Goal: Task Accomplishment & Management: Complete application form

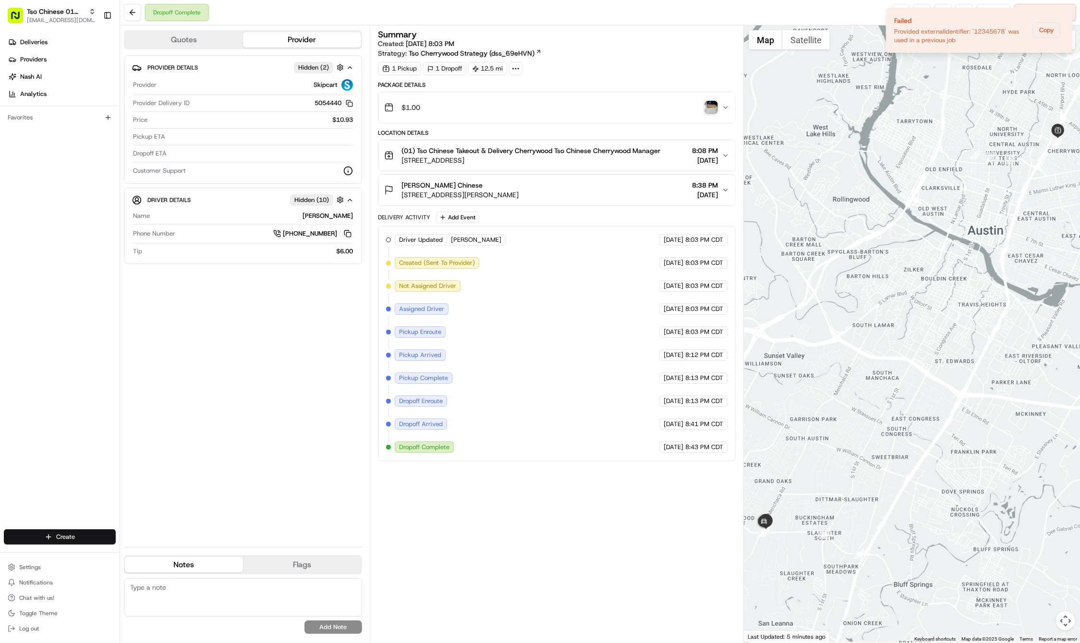
click at [73, 538] on html "Tso Chinese 01 Cherrywood haran@tsochinese.com Toggle Sidebar Deliveries Provid…" at bounding box center [540, 321] width 1080 height 643
click at [134, 559] on div at bounding box center [130, 555] width 12 height 12
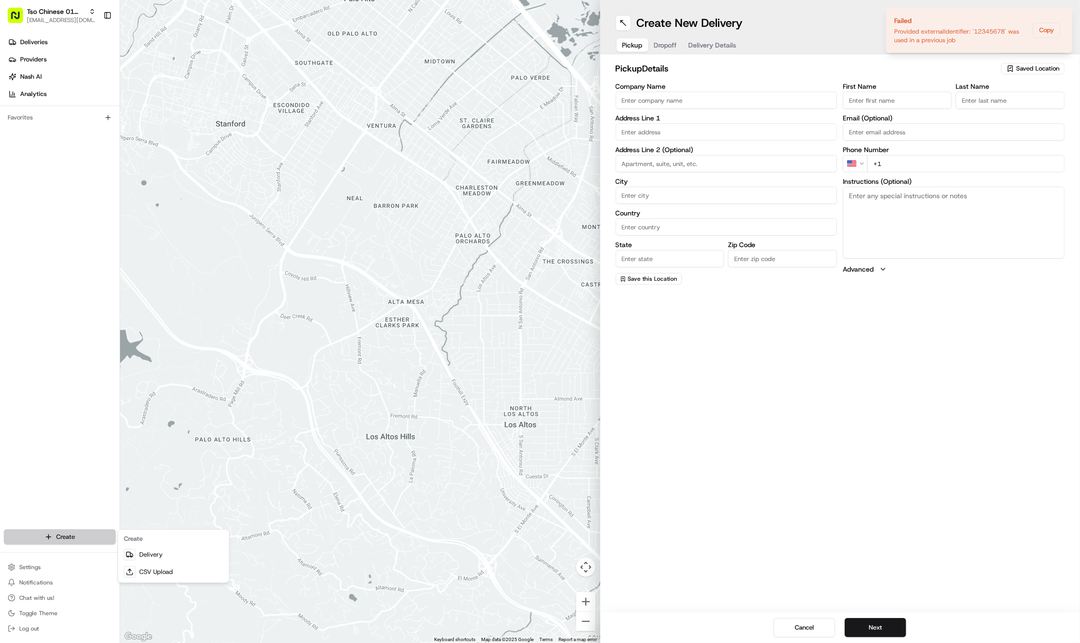
click at [97, 544] on html "Tso Chinese 01 Cherrywood haran@tsochinese.com Toggle Sidebar Deliveries Provid…" at bounding box center [540, 321] width 1080 height 643
click at [143, 553] on link "Delivery" at bounding box center [173, 554] width 107 height 17
click at [1005, 51] on li "Failed Provided externalIdentifier: '12345678' was used in a previous job Copy" at bounding box center [979, 30] width 186 height 45
click at [1061, 16] on icon "Notifications (F8)" at bounding box center [1064, 16] width 8 height 8
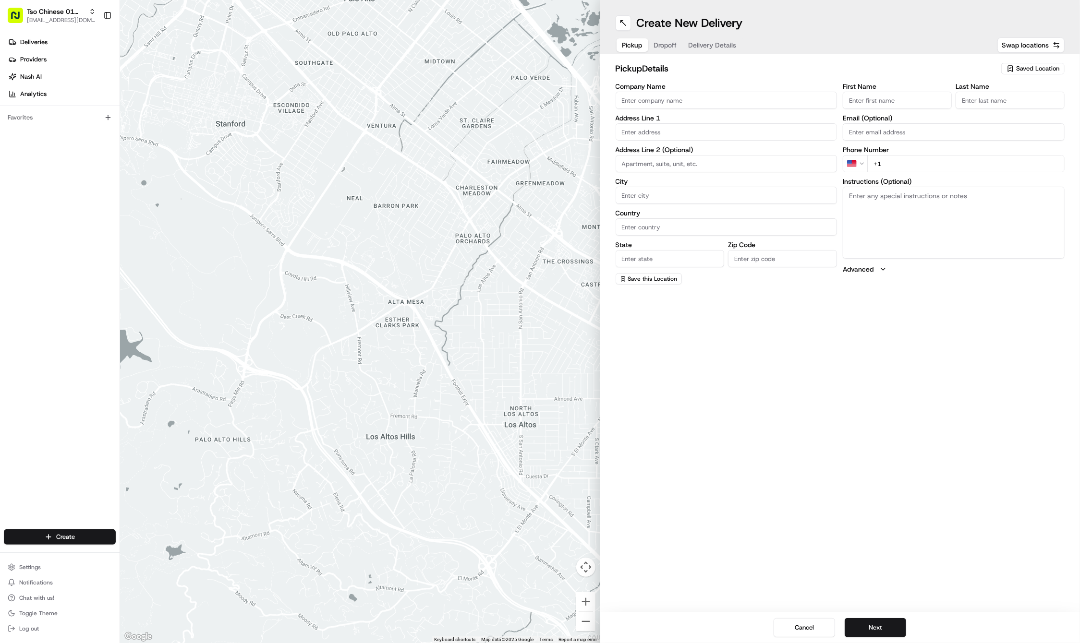
click at [1033, 68] on span "Saved Location" at bounding box center [1037, 68] width 43 height 9
click at [1002, 111] on span "(01) Tso Chinese Takeout & Delivery Cherrywood" at bounding box center [1016, 108] width 118 height 17
type input "(01) Tso Chinese Takeout & Delivery Cherrywood"
type input "Ste E-5"
type input "Austin"
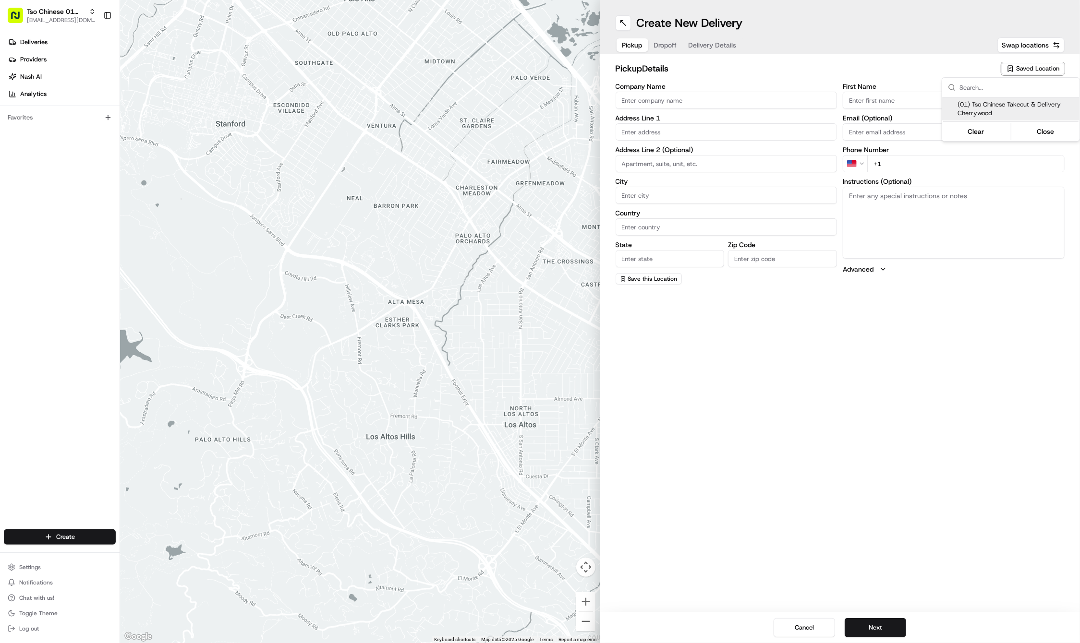
type input "US"
type input "[GEOGRAPHIC_DATA]"
type input "78722"
type input "Tso Chinese"
type input "Cherrywood Manager"
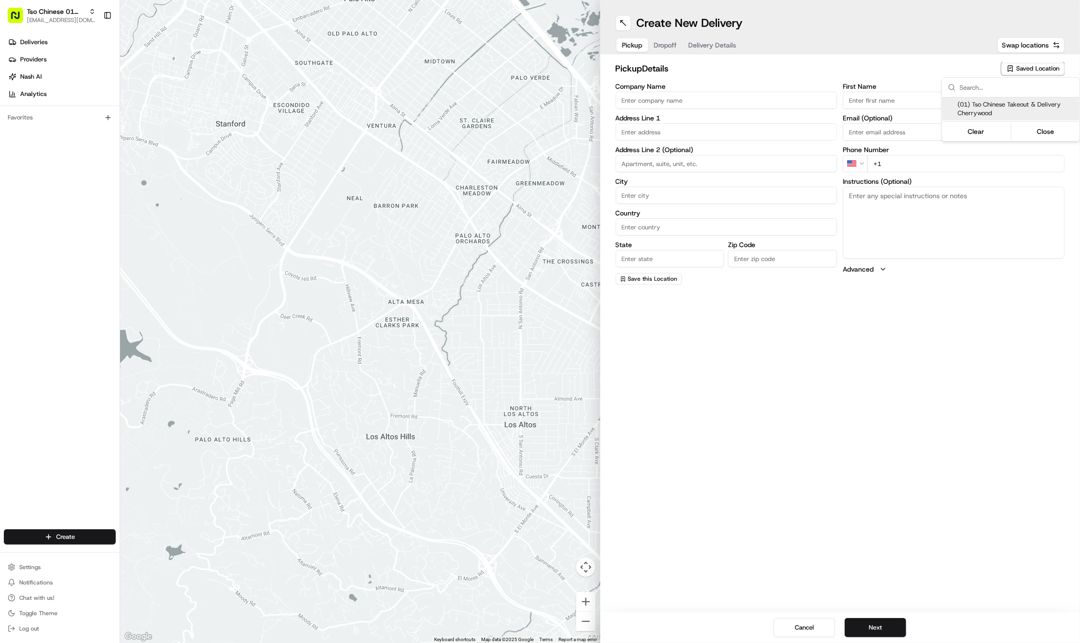
type input "[EMAIL_ADDRESS][DOMAIN_NAME]"
type input "[PHONE_NUMBER]"
type textarea "Submit a picture displaying address & food as Proof of Delivery. Envía una foto…"
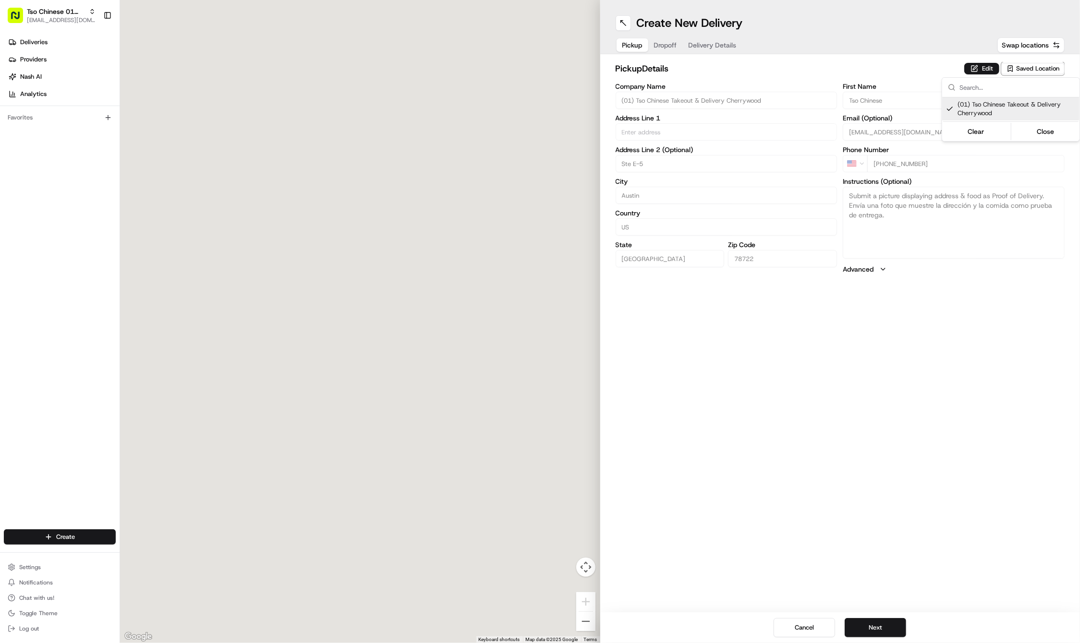
type input "[STREET_ADDRESS]"
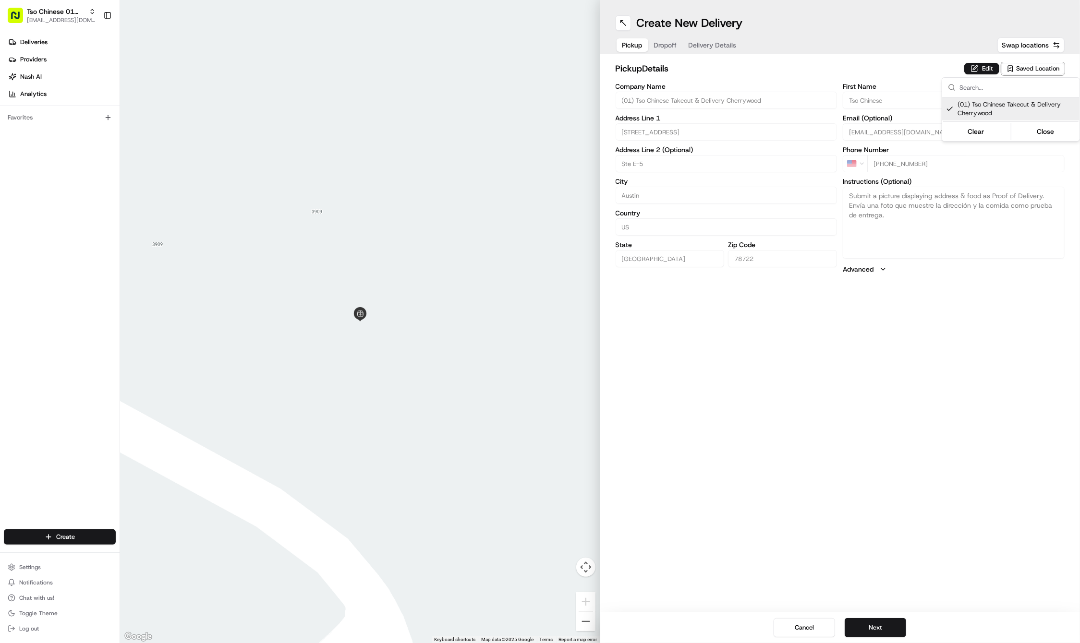
click at [660, 45] on html "Tso Chinese 01 Cherrywood [EMAIL_ADDRESS][DOMAIN_NAME] Toggle Sidebar Deliverie…" at bounding box center [540, 321] width 1080 height 643
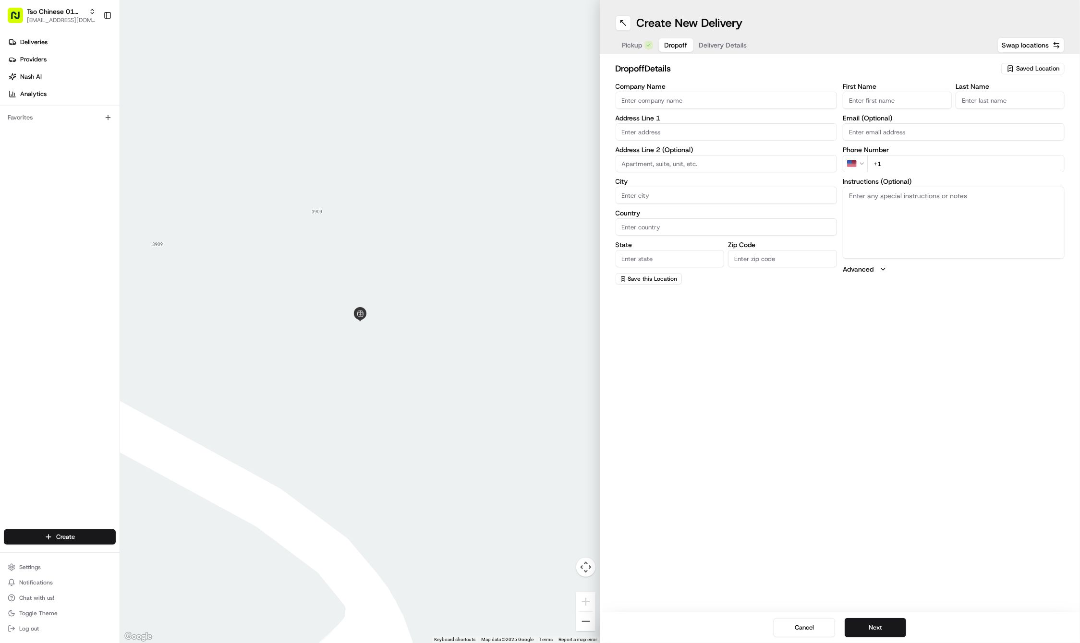
click at [660, 45] on button "Dropoff" at bounding box center [676, 44] width 35 height 13
click at [915, 98] on input "First Name" at bounding box center [897, 100] width 109 height 17
paste input "Kristin Fox"
type input "Kristin Fox"
type input "."
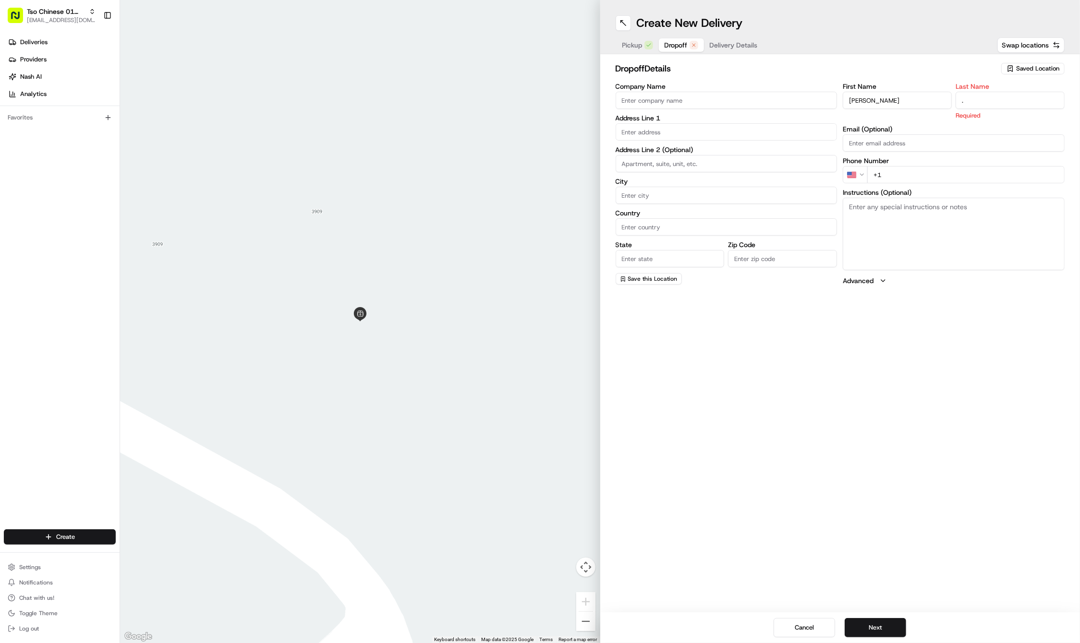
click at [962, 173] on div "First Name Kristin Fox Last Name . Required Email (Optional) Phone Number US +1…" at bounding box center [954, 184] width 222 height 203
click at [967, 165] on input "+1" at bounding box center [965, 163] width 197 height 17
paste input "763 438 4744"
type input "+1 763 438 4744"
click at [876, 216] on textarea "Instructions (Optional)" at bounding box center [954, 223] width 222 height 72
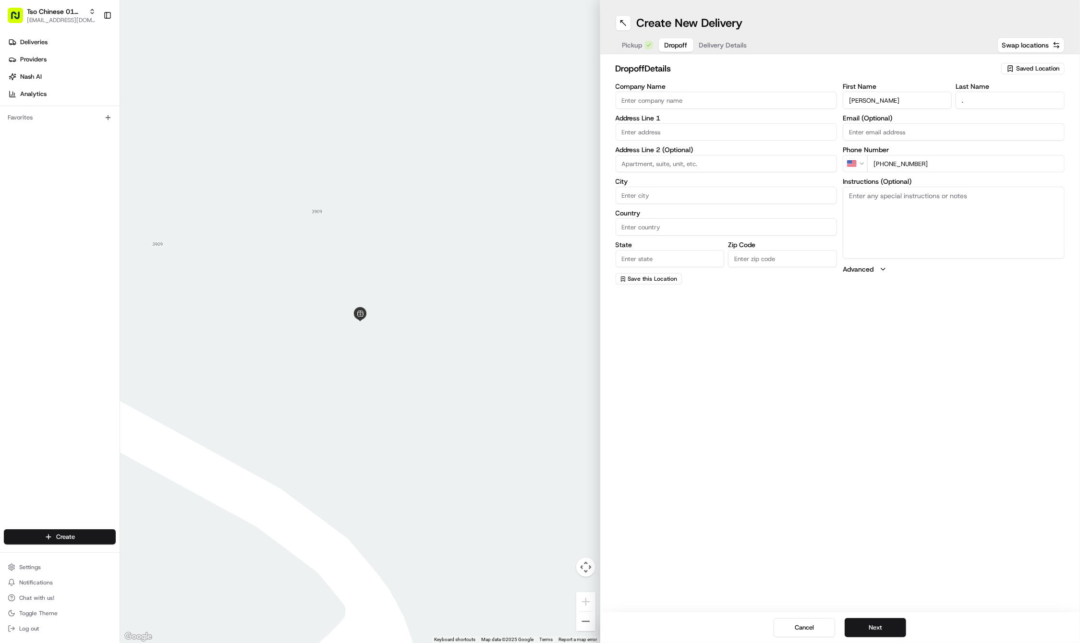
click at [876, 216] on textarea "Instructions (Optional)" at bounding box center [954, 223] width 222 height 72
paste textarea "Company: Unit A"
type textarea "Company: Unit A"
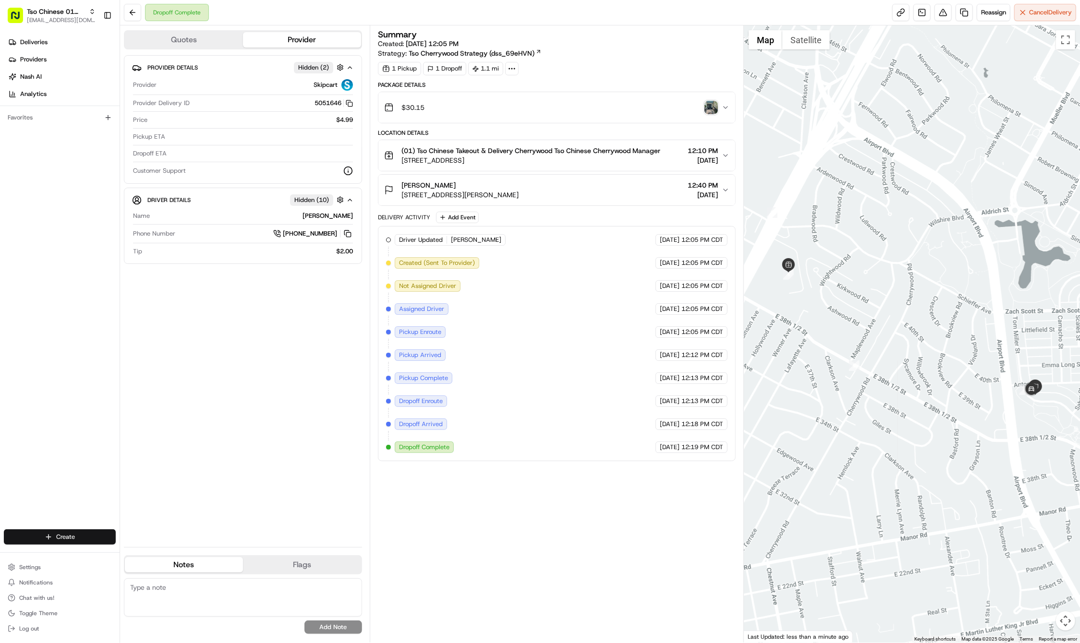
click at [69, 531] on html "Tso Chinese 01 Cherrywood haran@tsochinese.com Toggle Sidebar Deliveries Provid…" at bounding box center [540, 321] width 1080 height 643
click at [135, 552] on link "Delivery" at bounding box center [173, 554] width 107 height 17
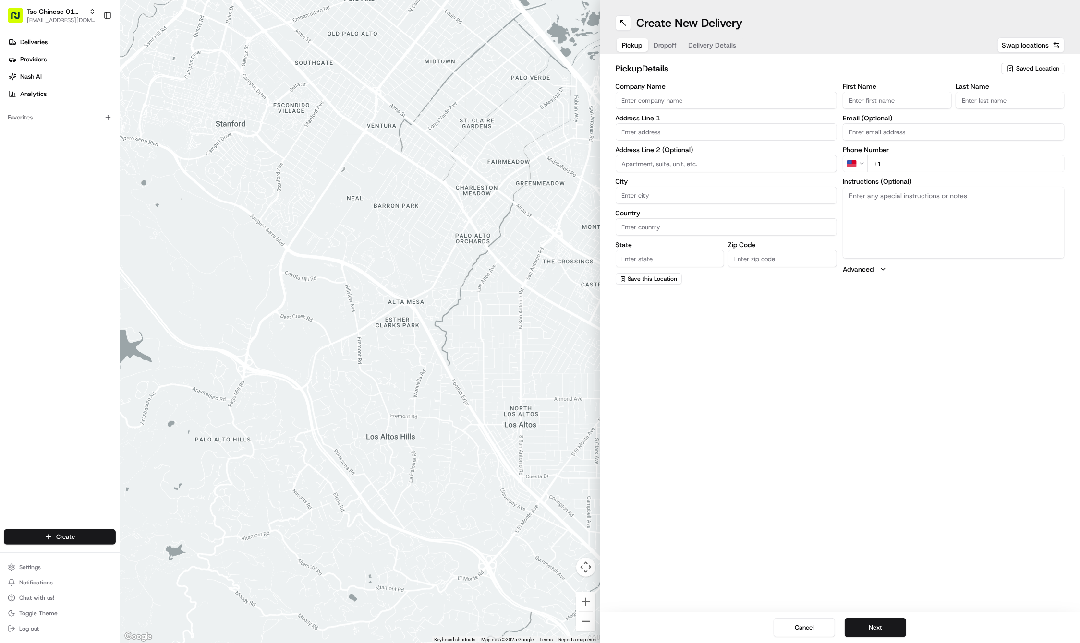
click at [1029, 70] on span "Saved Location" at bounding box center [1037, 68] width 43 height 9
click at [1009, 112] on span "(01) Tso Chinese Takeout & Delivery Cherrywood" at bounding box center [1016, 108] width 118 height 17
type input "(01) Tso Chinese Takeout & Delivery Cherrywood"
type input "Ste E-5"
type input "Austin"
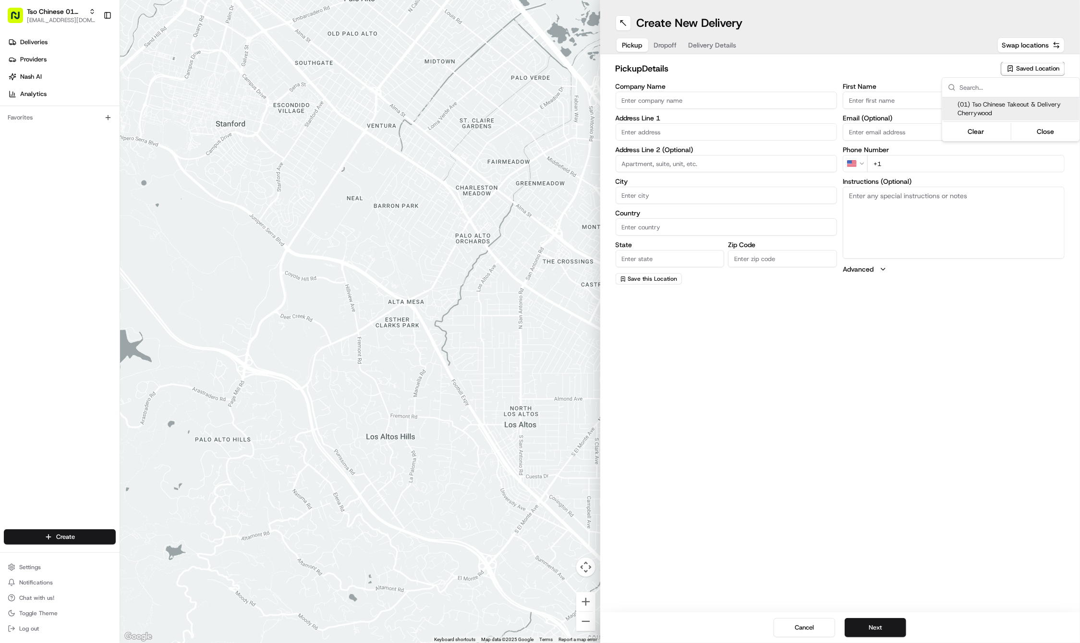
type input "US"
type input "[GEOGRAPHIC_DATA]"
type input "78722"
type input "Tso Chinese"
type input "Cherrywood Manager"
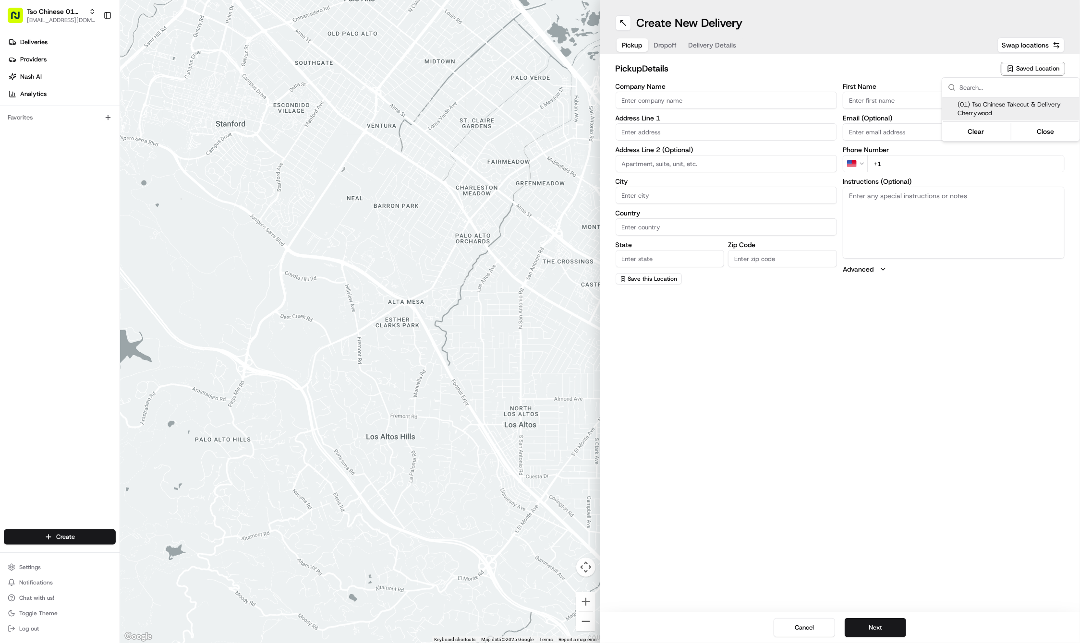
type input "[EMAIL_ADDRESS][DOMAIN_NAME]"
type input "[PHONE_NUMBER]"
type textarea "Submit a picture displaying address & food as Proof of Delivery. Envía una foto…"
type input "[STREET_ADDRESS]"
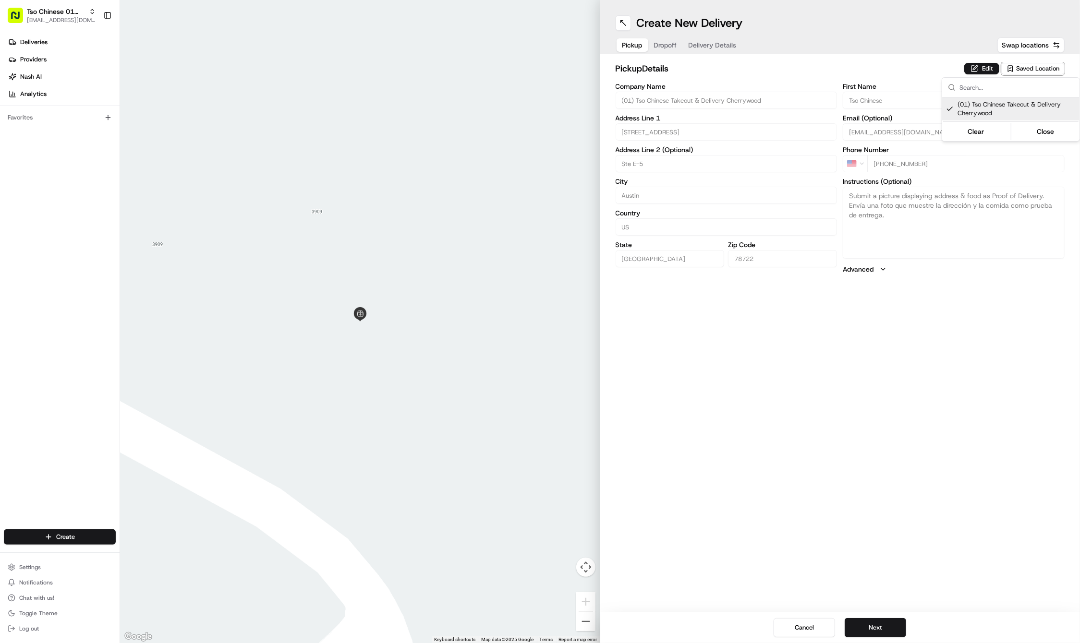
click at [859, 54] on html "Tso Chinese 01 Cherrywood [EMAIL_ADDRESS][DOMAIN_NAME] Toggle Sidebar Deliverie…" at bounding box center [540, 321] width 1080 height 643
click at [672, 45] on span "Dropoff" at bounding box center [665, 45] width 23 height 10
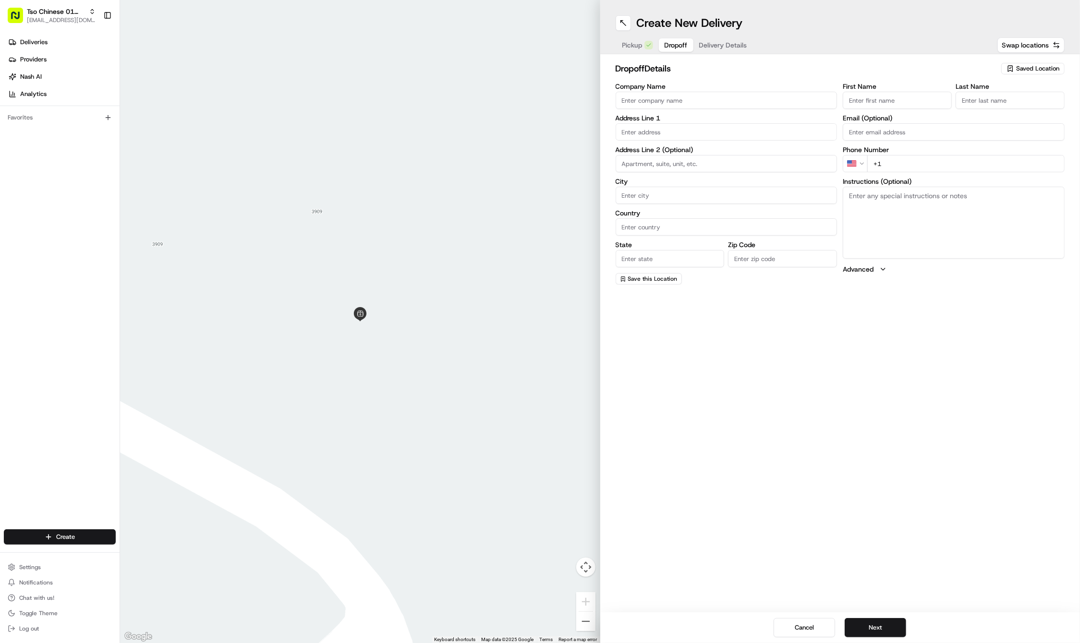
click at [874, 104] on input "First Name" at bounding box center [897, 100] width 109 height 17
paste input "[PERSON_NAME]"
type input "[PERSON_NAME]"
type input "."
click at [937, 172] on div "First Name Jeremy Cook Last Name . Required Email (Optional) Phone Number US +1…" at bounding box center [954, 184] width 222 height 203
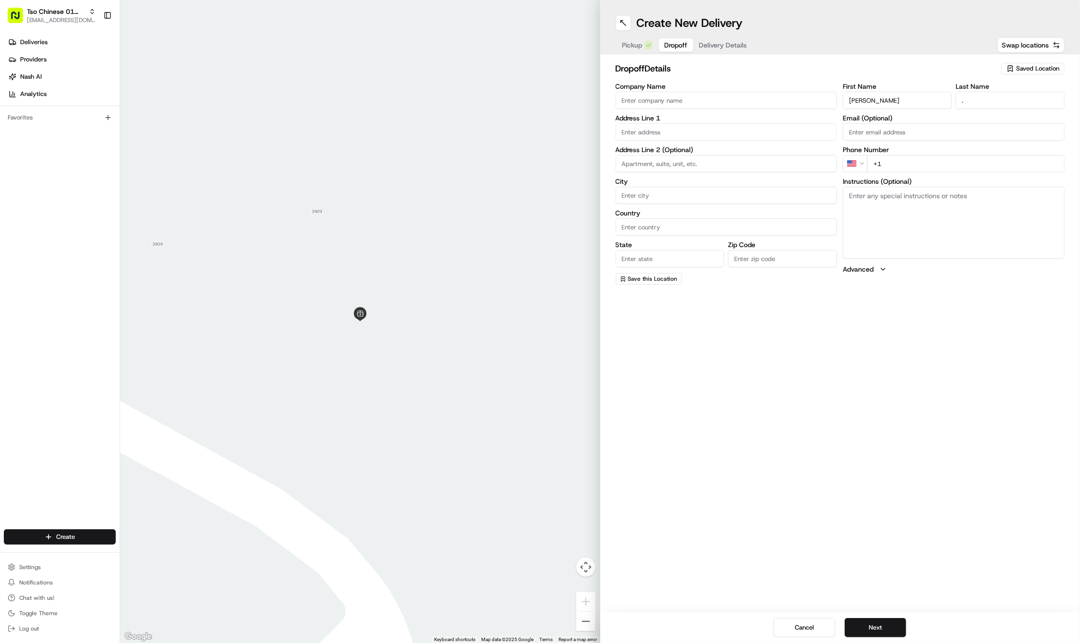
click at [951, 166] on input "+1" at bounding box center [965, 163] width 197 height 17
paste input "[PHONE_NUMBER]"
type input "[PHONE_NUMBER]"
click at [702, 130] on input "text" at bounding box center [727, 131] width 222 height 17
click at [696, 178] on label "City" at bounding box center [727, 181] width 222 height 7
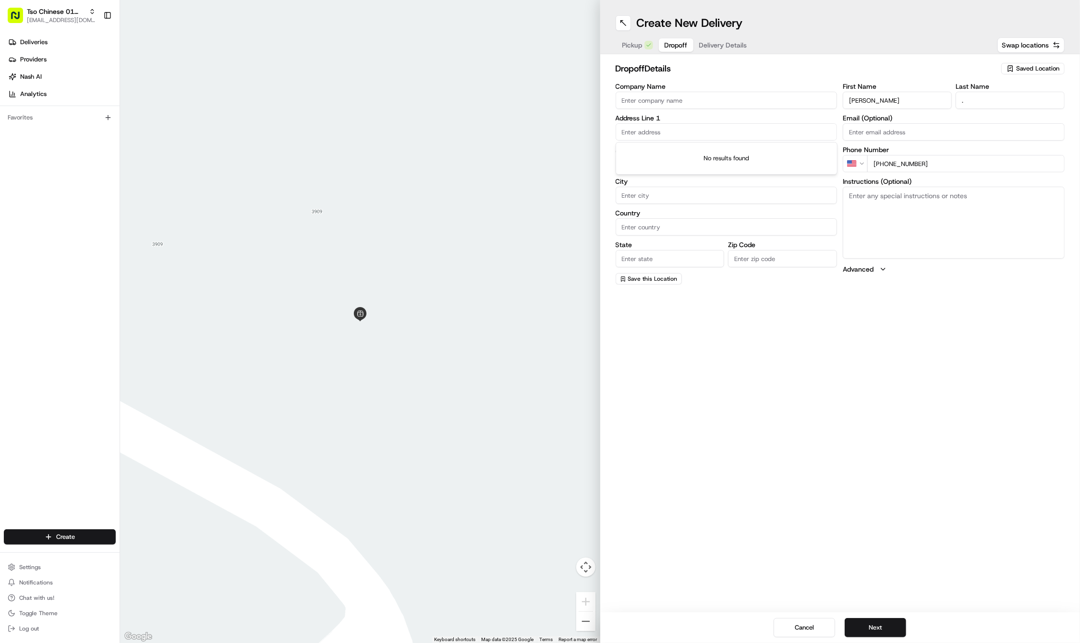
click at [696, 187] on input "City" at bounding box center [727, 195] width 222 height 17
paste input "A"
type input "A"
click at [692, 137] on input "text" at bounding box center [727, 131] width 222 height 17
click at [737, 135] on input "[STREET_ADDRESS][PERSON_NAME]" at bounding box center [727, 131] width 222 height 17
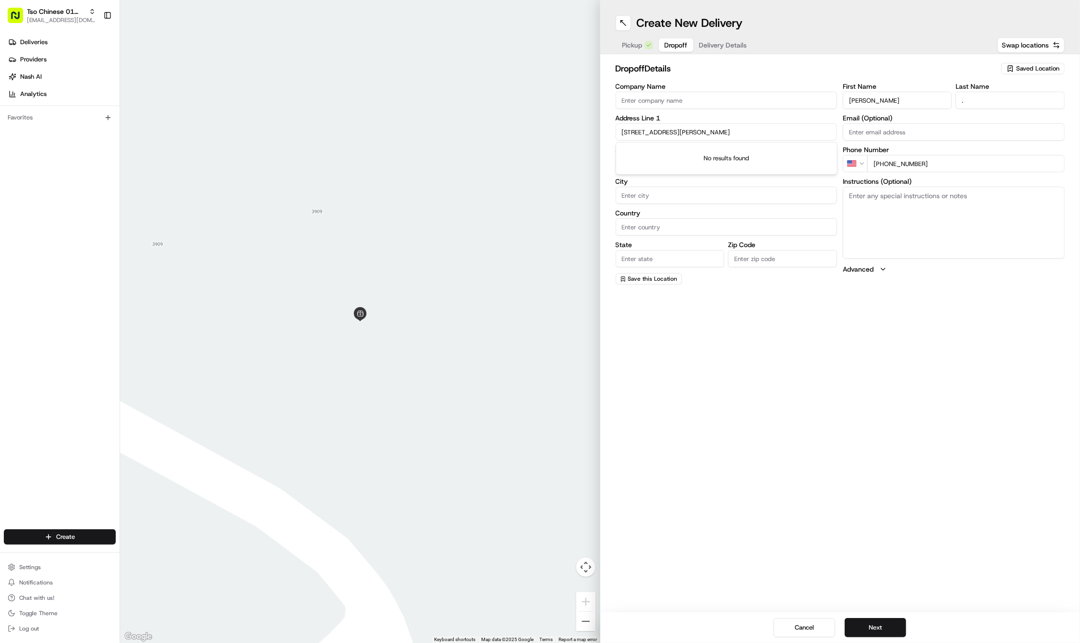
click at [805, 27] on div "Create New Delivery" at bounding box center [840, 22] width 449 height 15
click at [700, 129] on input "[STREET_ADDRESS][PERSON_NAME]" at bounding box center [727, 131] width 222 height 17
click at [663, 346] on div "Create New Delivery Pickup Dropoff Delivery Details Swap locations dropoff Deta…" at bounding box center [840, 321] width 480 height 643
click at [743, 133] on input "6400 hickman ave austin tx 78723" at bounding box center [727, 131] width 222 height 17
click at [688, 187] on input "City" at bounding box center [727, 195] width 222 height 17
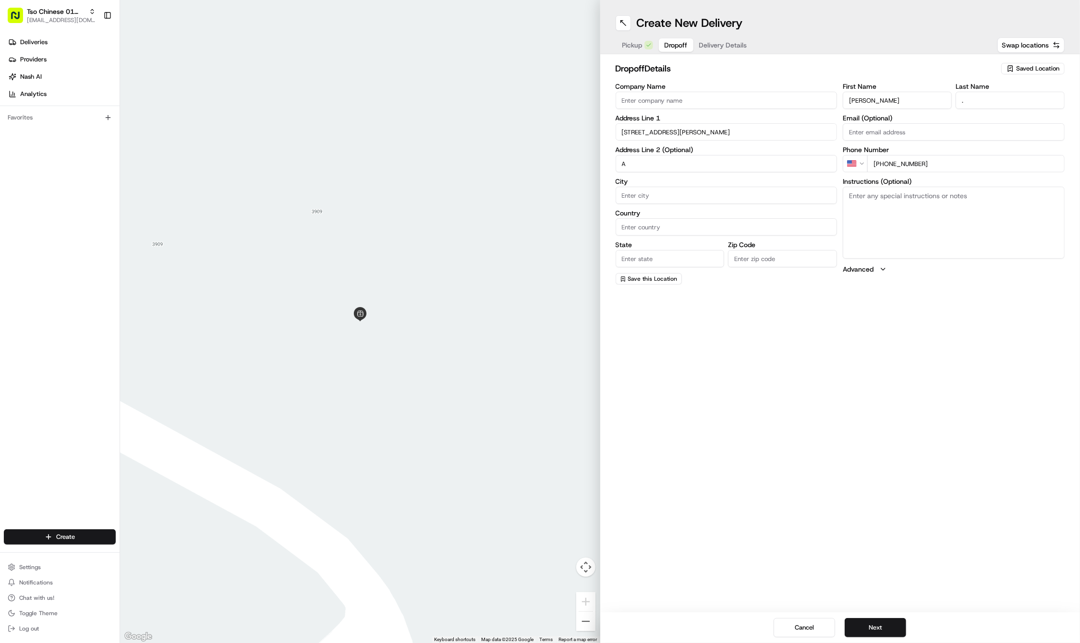
click at [708, 130] on input "6400 Hickman ave" at bounding box center [727, 131] width 222 height 17
type input "6400 hickman ave austin tx 78723"
click at [697, 70] on h2 "dropoff Details" at bounding box center [806, 68] width 380 height 13
click at [638, 52] on div "Pickup Dropoff Delivery Details" at bounding box center [685, 44] width 138 height 17
click at [632, 42] on span "Pickup" at bounding box center [632, 45] width 20 height 10
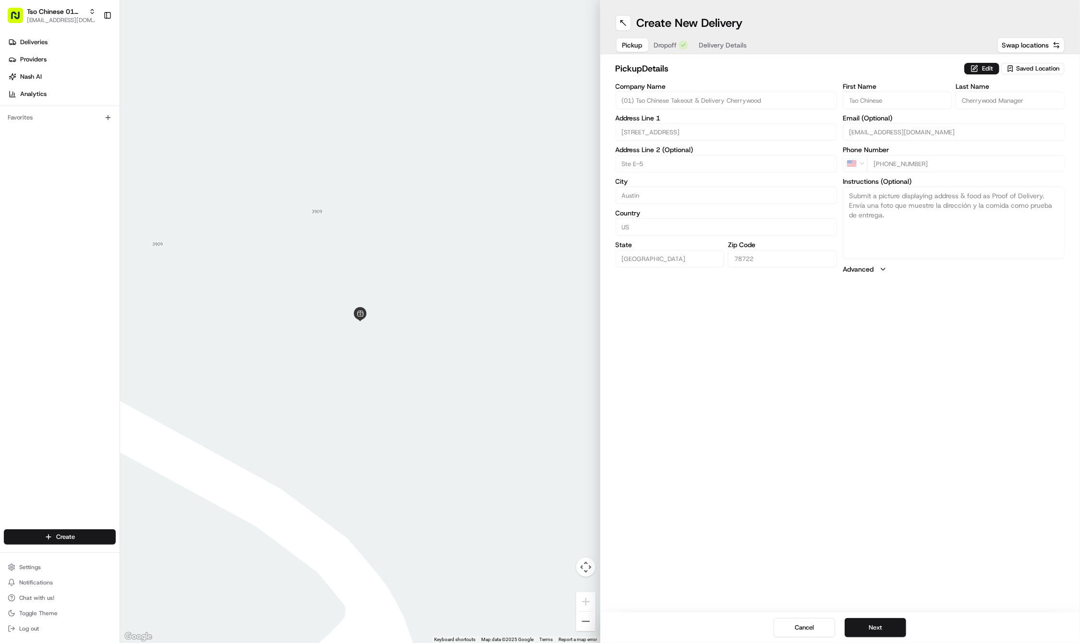
click at [661, 45] on button "Dropoff" at bounding box center [670, 44] width 45 height 13
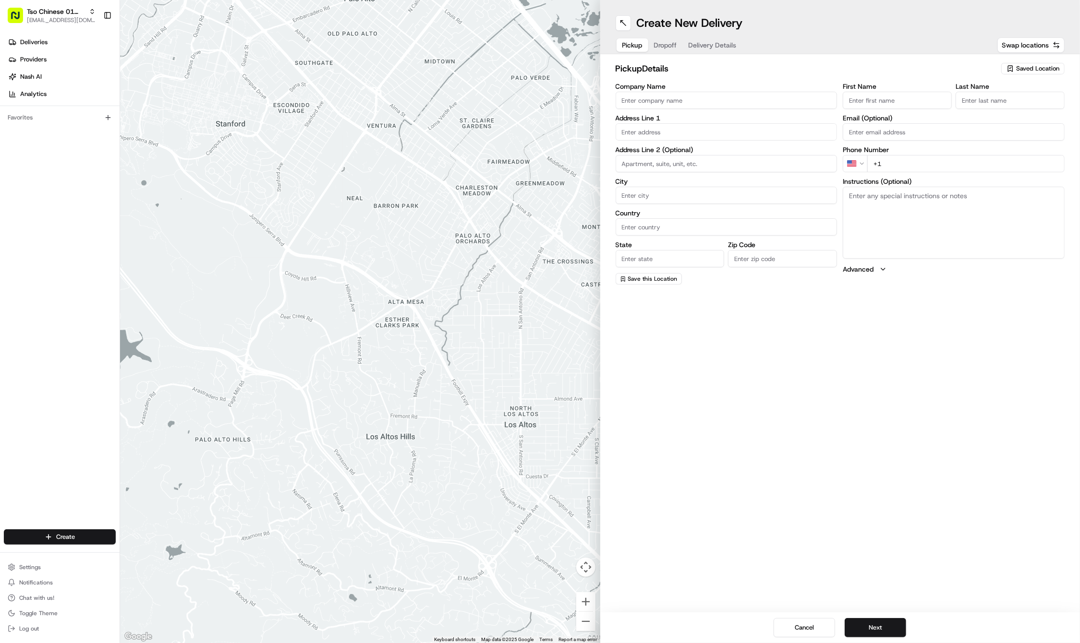
click at [1022, 70] on span "Saved Location" at bounding box center [1037, 68] width 43 height 9
click at [989, 106] on span "(01) Tso Chinese Takeout & Delivery Cherrywood" at bounding box center [1016, 108] width 118 height 17
type input "(01) Tso Chinese Takeout & Delivery Cherrywood"
type input "Ste E-5"
type input "Austin"
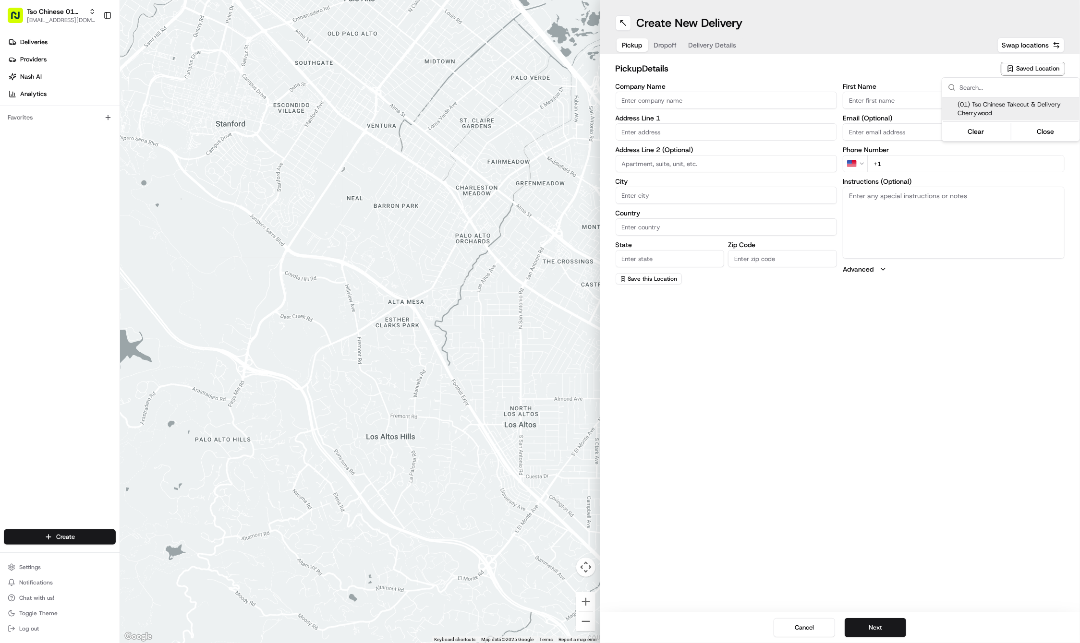
type input "US"
type input "[GEOGRAPHIC_DATA]"
type input "78722"
type input "Tso Chinese"
type input "Cherrywood Manager"
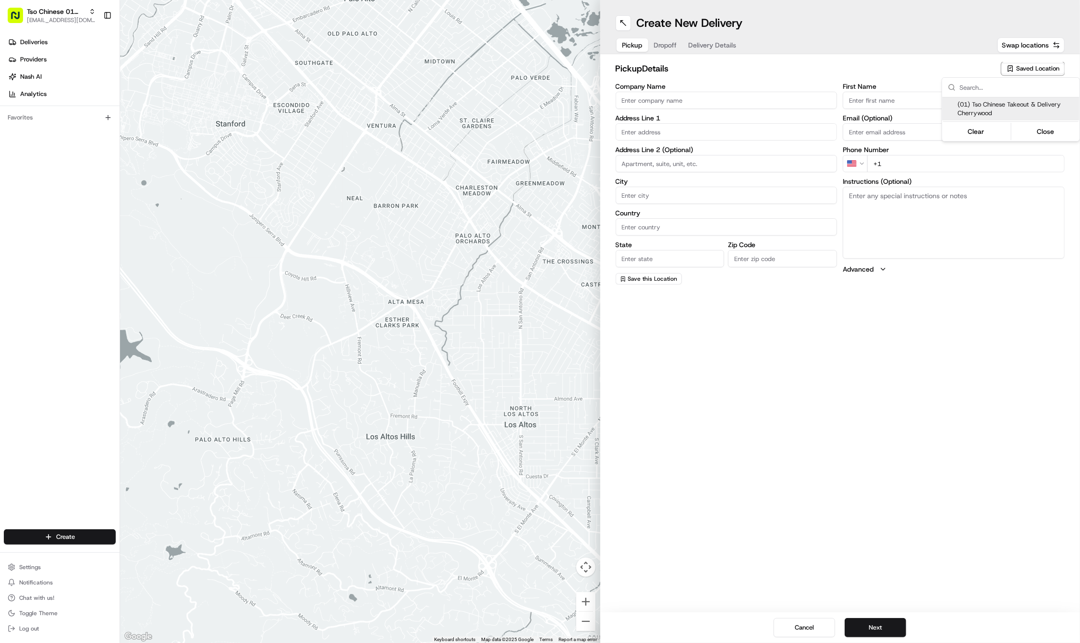
type input "[EMAIL_ADDRESS][DOMAIN_NAME]"
type input "[PHONE_NUMBER]"
type textarea "Submit a picture displaying address & food as Proof of Delivery. Envía una foto…"
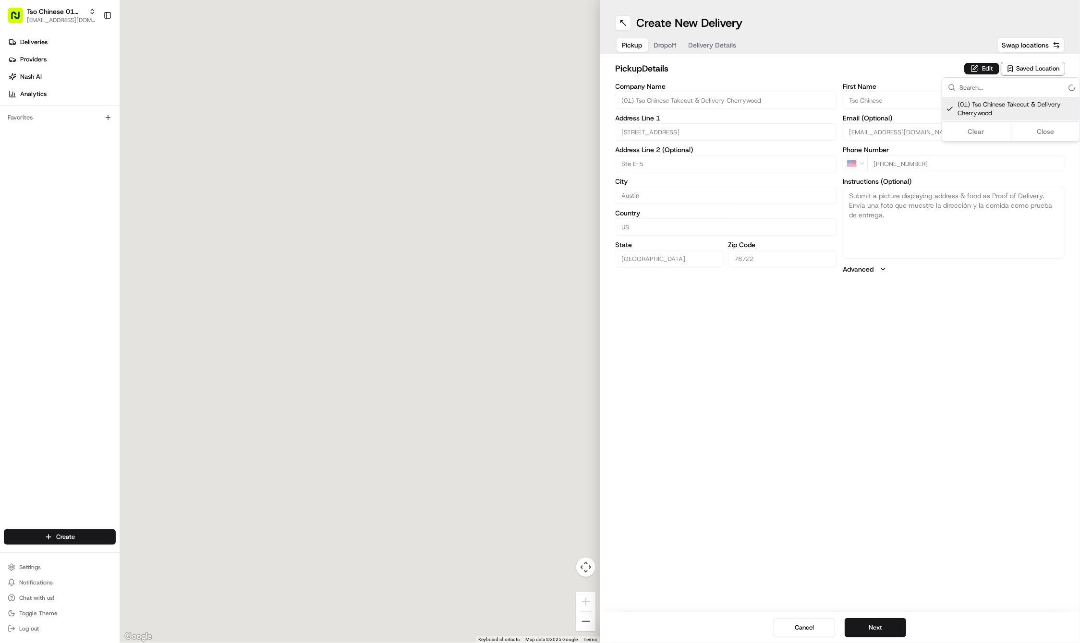
type input "[STREET_ADDRESS]"
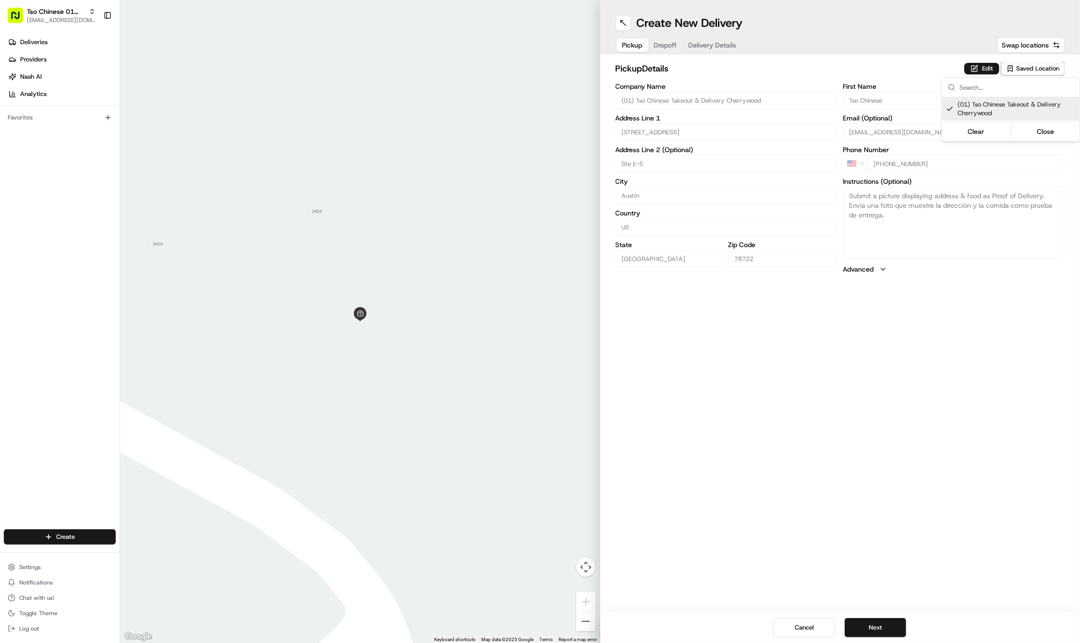
click at [658, 43] on html "Tso Chinese 01 Cherrywood [EMAIL_ADDRESS][DOMAIN_NAME] Toggle Sidebar Deliverie…" at bounding box center [540, 321] width 1080 height 643
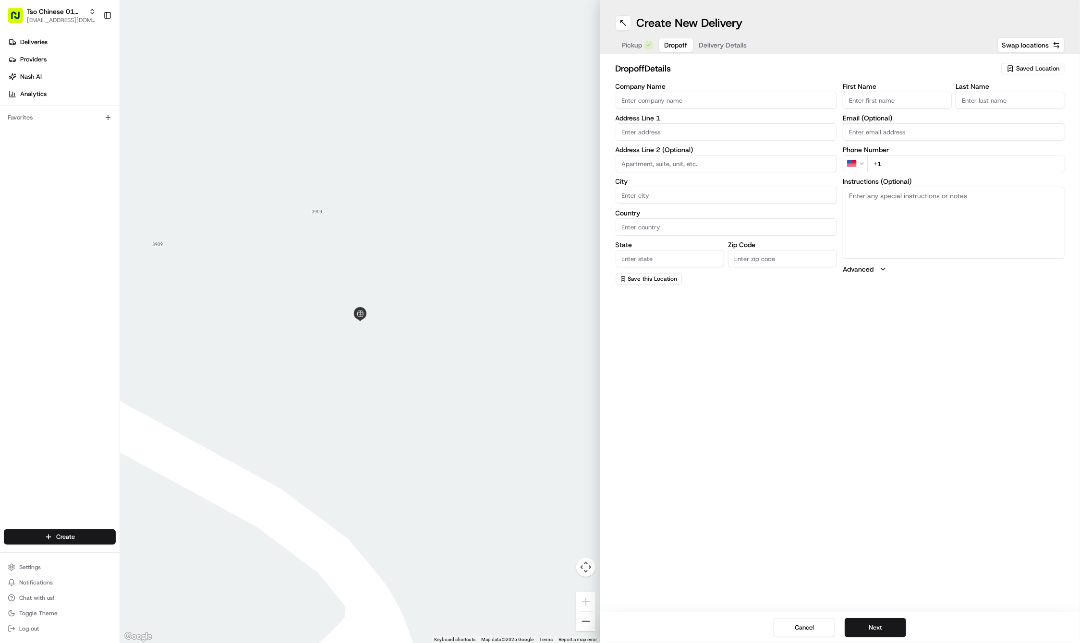
click at [658, 43] on div "Pickup Dropoff Delivery Details" at bounding box center [685, 44] width 138 height 17
click at [891, 103] on input "First Name" at bounding box center [897, 100] width 109 height 17
paste input "[PERSON_NAME]"
type input "[PERSON_NAME]"
type input "."
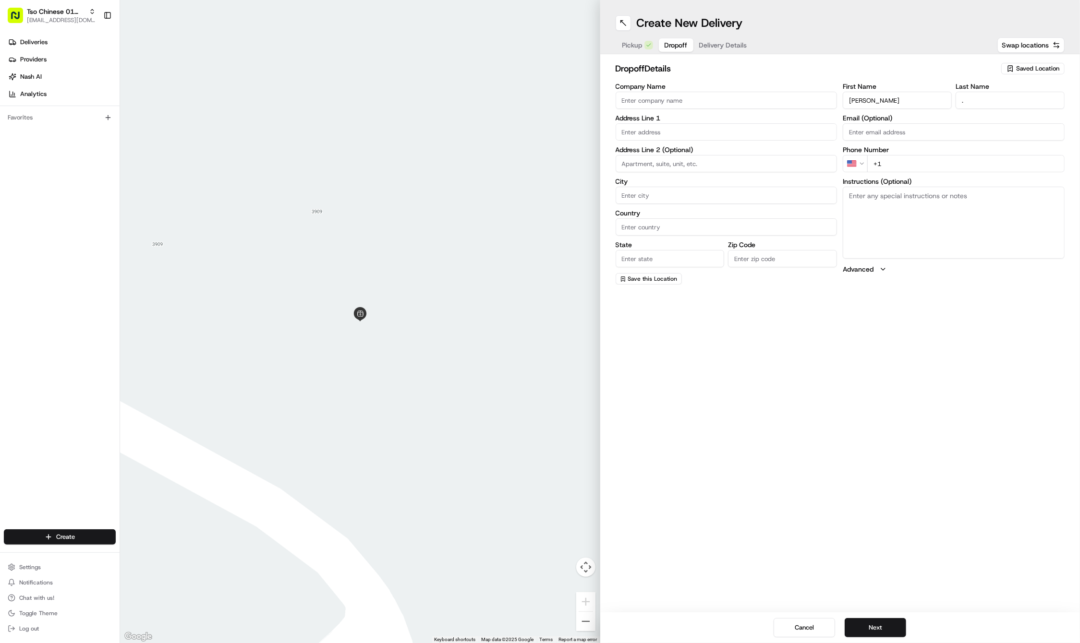
click at [981, 168] on input "+1" at bounding box center [965, 163] width 197 height 17
click at [995, 162] on input "+1" at bounding box center [965, 163] width 197 height 17
paste input "[PHONE_NUMBER]"
type input "[PHONE_NUMBER]"
click at [703, 150] on div "[STREET_ADDRESS][PERSON_NAME]" at bounding box center [726, 152] width 217 height 14
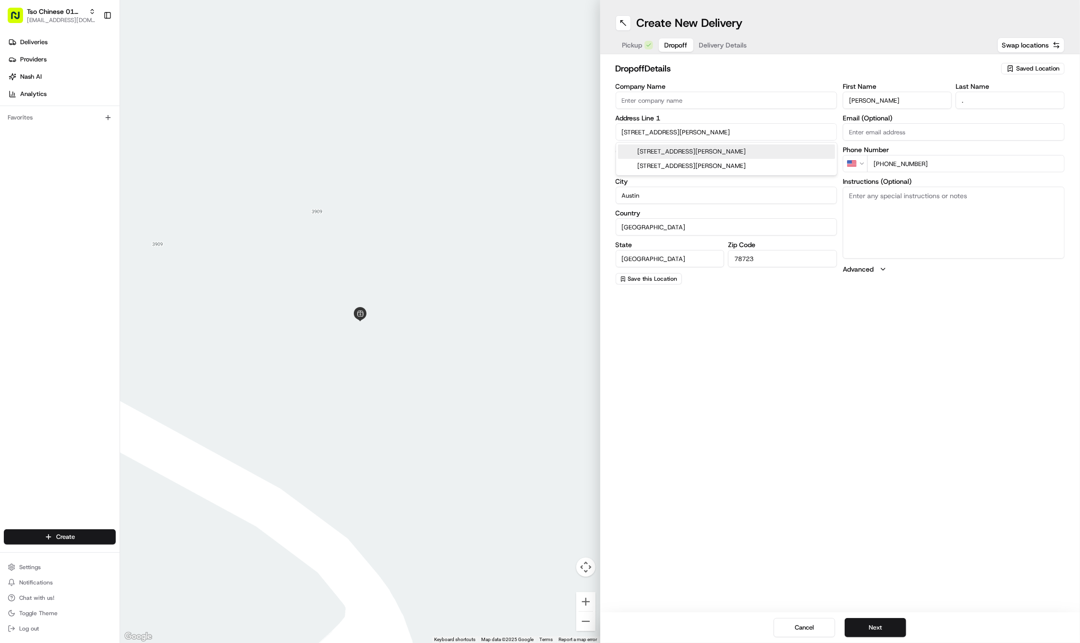
type input "[STREET_ADDRESS][PERSON_NAME]"
type input "Austin"
type input "[GEOGRAPHIC_DATA]"
type input "78723"
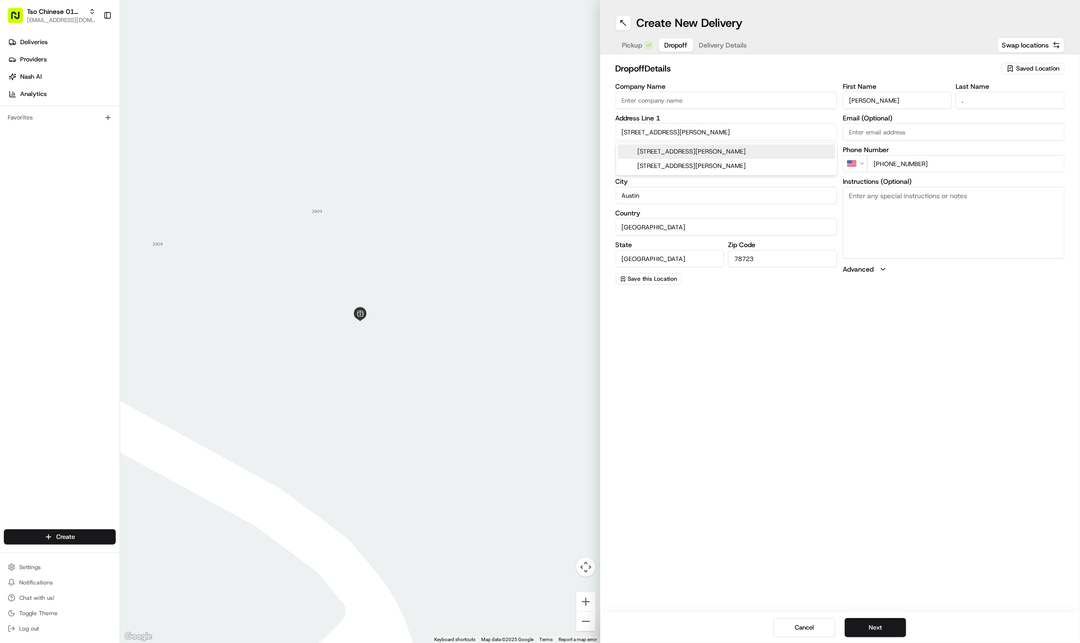
type input "[STREET_ADDRESS][PERSON_NAME]"
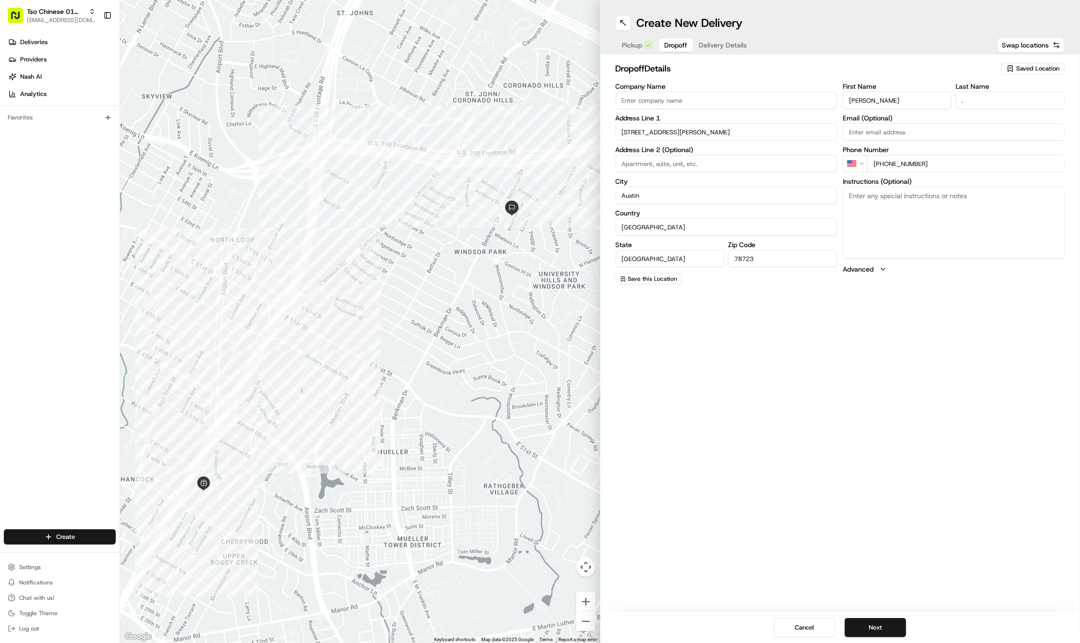
click at [717, 160] on input at bounding box center [727, 163] width 222 height 17
paste input "A"
type input "A"
click at [728, 47] on span "Delivery Details" at bounding box center [723, 45] width 48 height 10
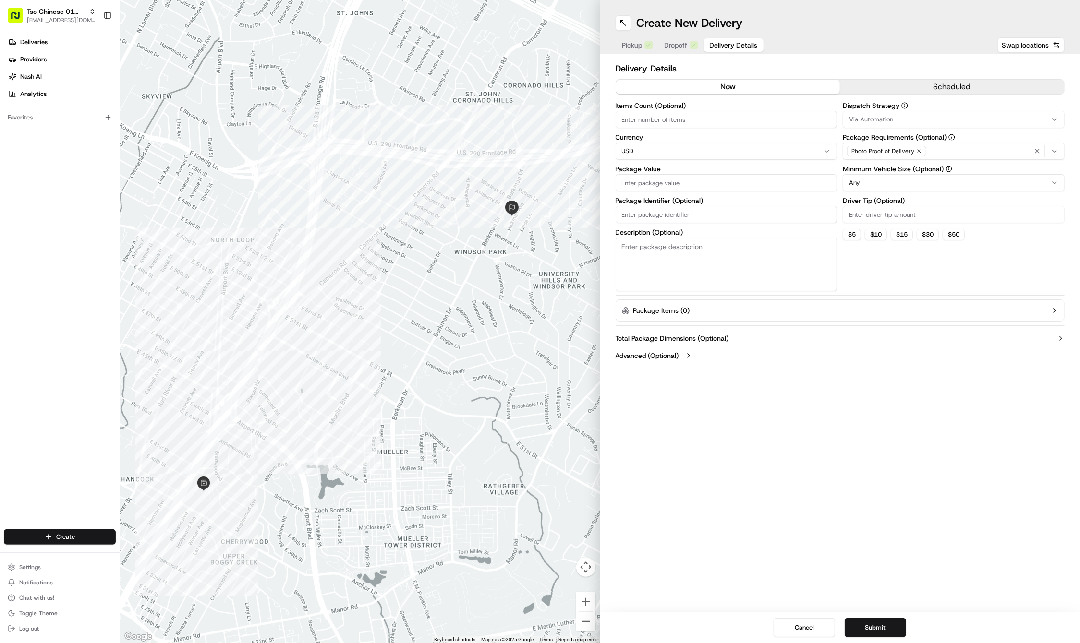
click at [719, 176] on input "Package Value" at bounding box center [727, 182] width 222 height 17
type input "35.56"
click at [685, 212] on input "Package Identifier (Optional)" at bounding box center [727, 214] width 222 height 17
type input "SDSQVCO"
click at [795, 425] on div "Create New Delivery Pickup Dropoff Delivery Details Swap locations Delivery Det…" at bounding box center [840, 321] width 480 height 643
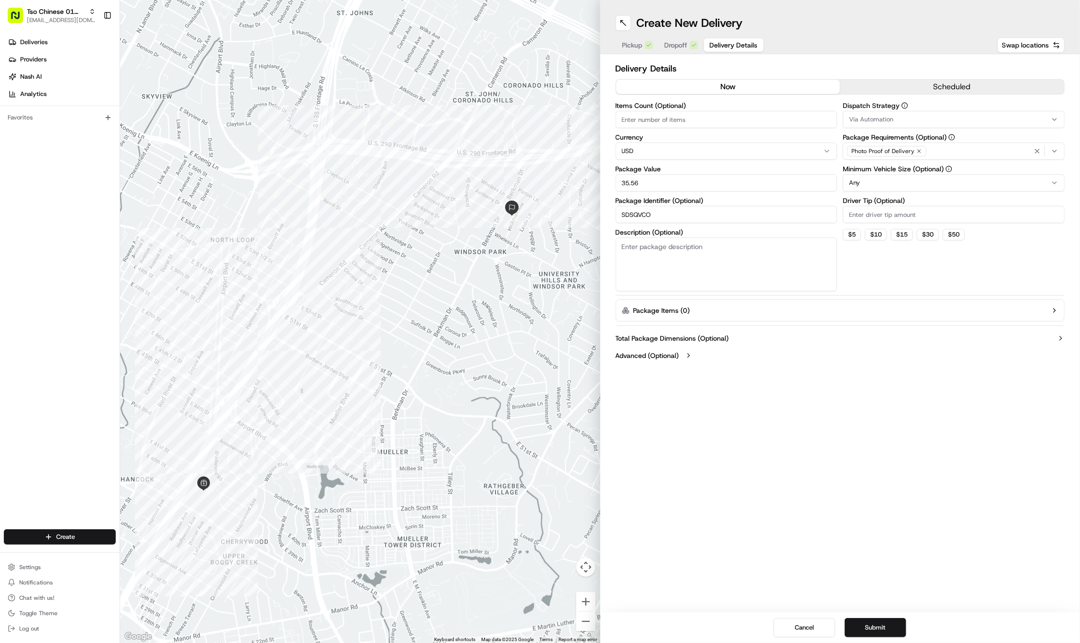
click at [963, 116] on div "Via Automation" at bounding box center [953, 119] width 217 height 9
click at [932, 164] on div "Via Automation" at bounding box center [912, 157] width 137 height 14
click at [931, 170] on span "Tso Cherrywood Strategy" at bounding box center [918, 172] width 118 height 9
click at [913, 47] on html "Tso Chinese 01 Cherrywood [EMAIL_ADDRESS][DOMAIN_NAME] Toggle Sidebar Deliverie…" at bounding box center [540, 321] width 1080 height 643
click at [919, 151] on icon "button" at bounding box center [919, 151] width 6 height 6
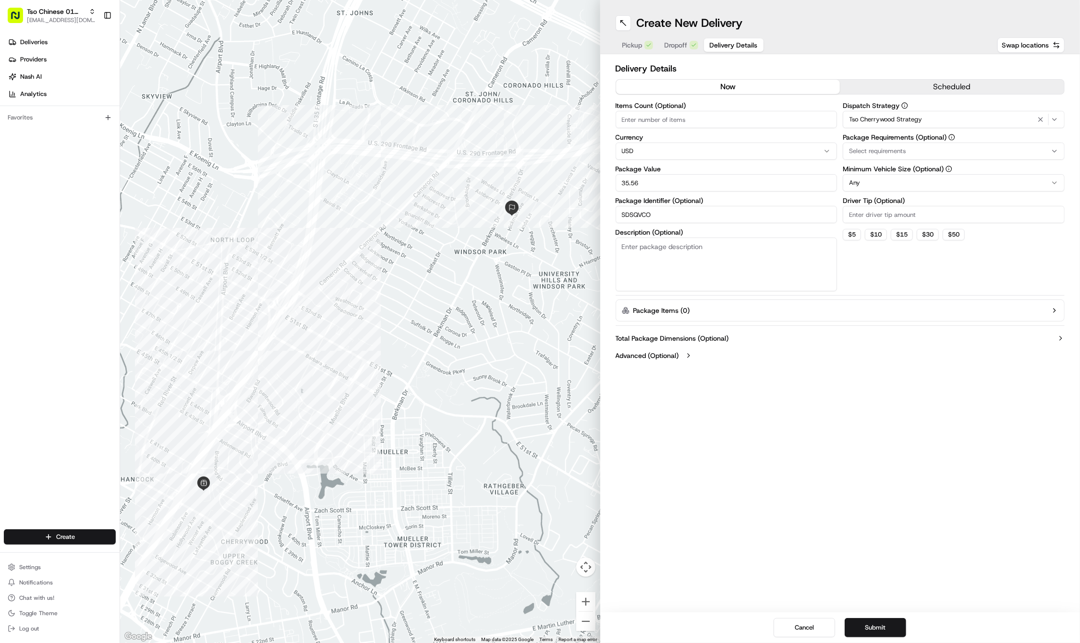
click at [919, 151] on div "Select requirements" at bounding box center [953, 151] width 217 height 9
type input "M"
click at [906, 193] on span "Meet on Delivery" at bounding box center [918, 189] width 118 height 9
click at [863, 34] on html "Tso Chinese 01 Cherrywood [EMAIL_ADDRESS][DOMAIN_NAME] Toggle Sidebar Deliverie…" at bounding box center [540, 321] width 1080 height 643
click at [893, 206] on input "Driver Tip (Optional)" at bounding box center [954, 214] width 222 height 17
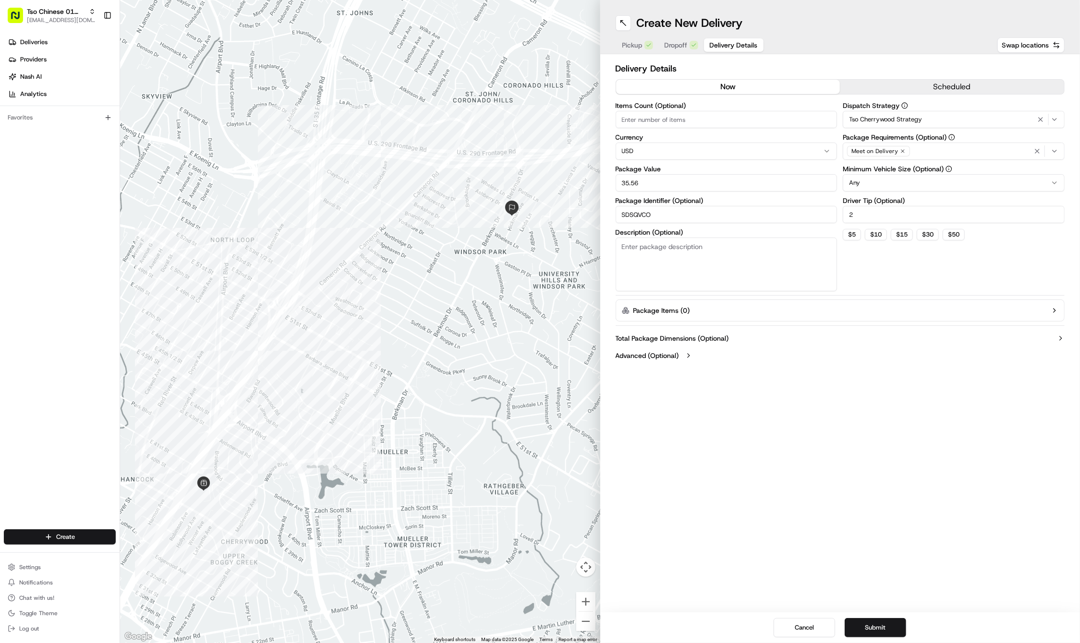
type input "2"
click at [878, 323] on div "Delivery Details now scheduled Items Count (Optional) Currency USD Package Valu…" at bounding box center [840, 213] width 449 height 303
click at [865, 623] on button "Submit" at bounding box center [875, 627] width 61 height 19
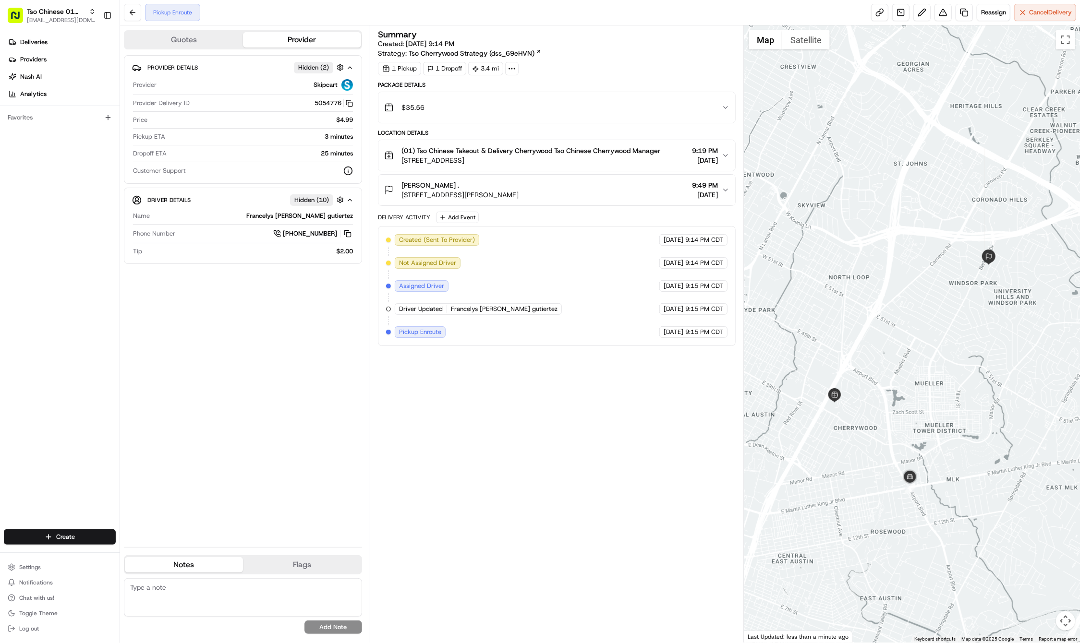
click at [80, 536] on html "Tso Chinese 01 Cherrywood [EMAIL_ADDRESS][DOMAIN_NAME] Toggle Sidebar Deliverie…" at bounding box center [540, 321] width 1080 height 643
click at [130, 553] on icon at bounding box center [130, 555] width 8 height 8
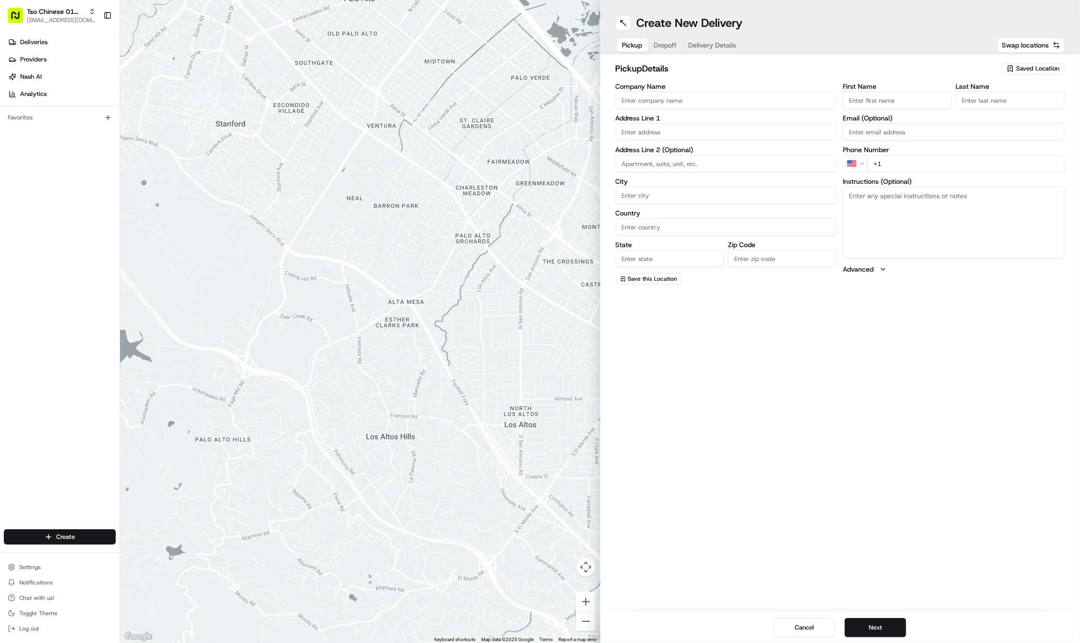
click at [1012, 70] on icon "button" at bounding box center [1010, 69] width 8 height 8
click at [1004, 107] on span "(01) Tso Chinese Takeout & Delivery Cherrywood" at bounding box center [1016, 108] width 118 height 17
type input "(01) Tso Chinese Takeout & Delivery Cherrywood"
type input "Ste E-5"
type input "Austin"
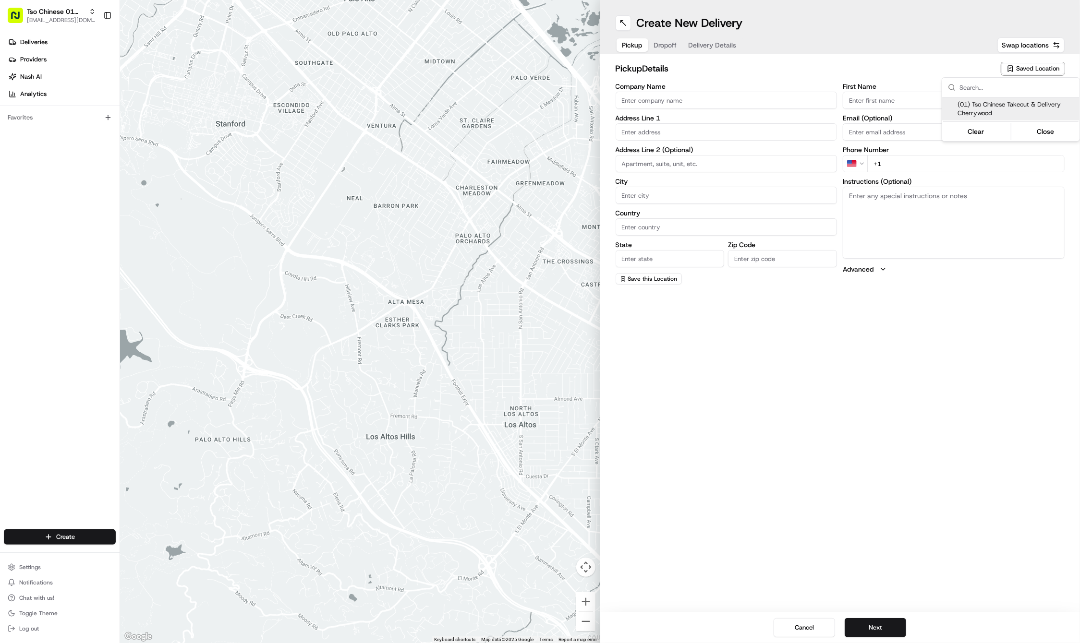
type input "US"
type input "[GEOGRAPHIC_DATA]"
type input "78722"
type input "Tso Chinese"
type input "Cherrywood Manager"
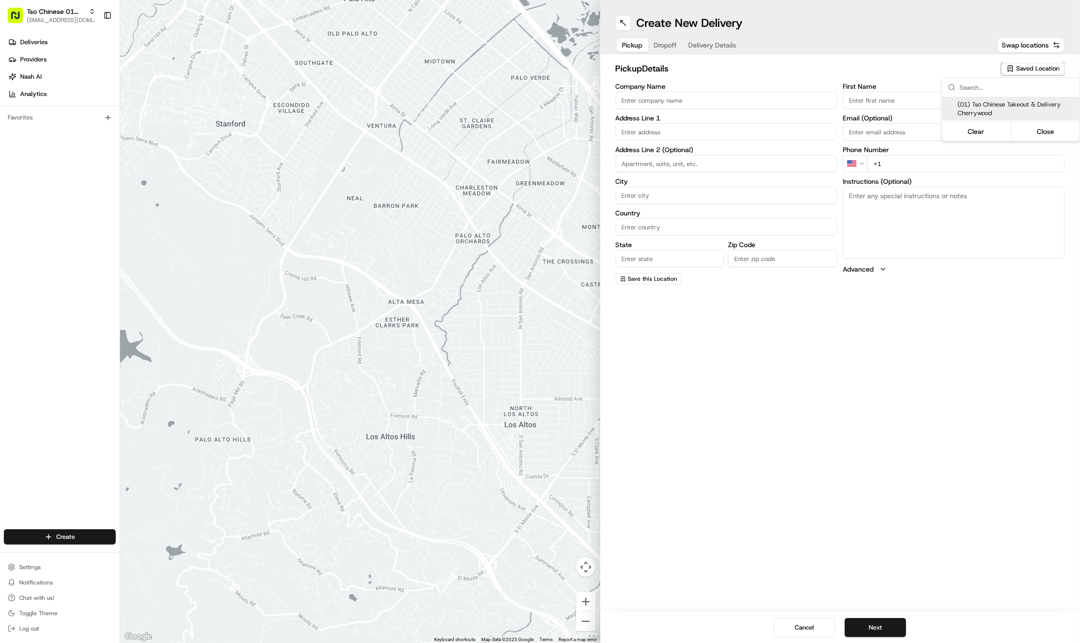
type input "[EMAIL_ADDRESS][DOMAIN_NAME]"
type input "[PHONE_NUMBER]"
type textarea "Submit a picture displaying address & food as Proof of Delivery. Envía una foto…"
type input "[STREET_ADDRESS]"
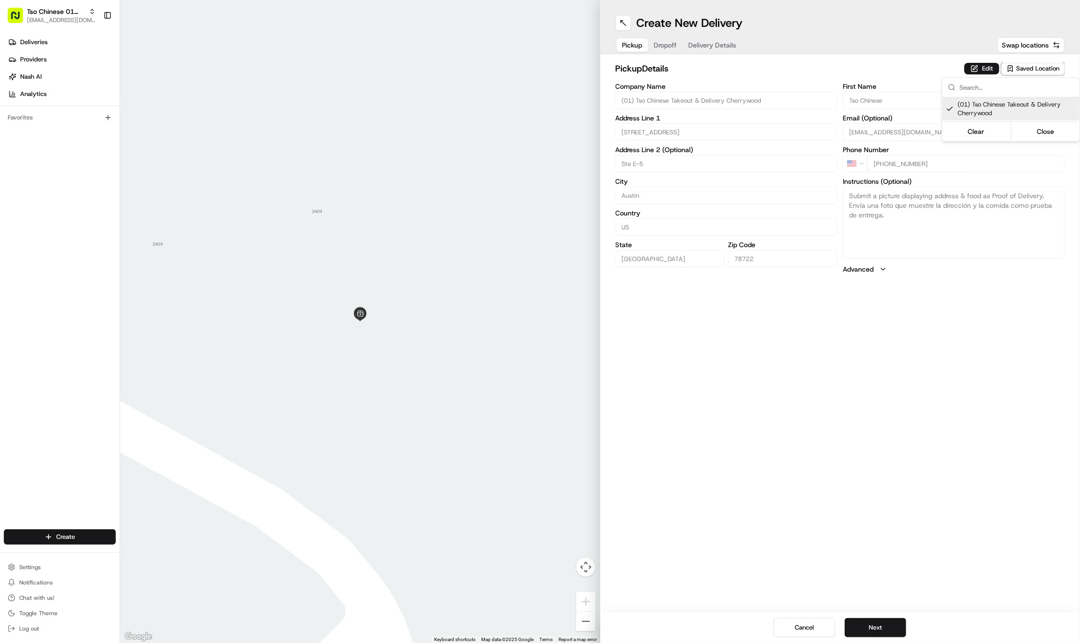
click at [663, 46] on html "Tso Chinese 01 Cherrywood [EMAIL_ADDRESS][DOMAIN_NAME] Toggle Sidebar Deliverie…" at bounding box center [540, 321] width 1080 height 643
click at [663, 46] on button "Dropoff" at bounding box center [665, 44] width 35 height 13
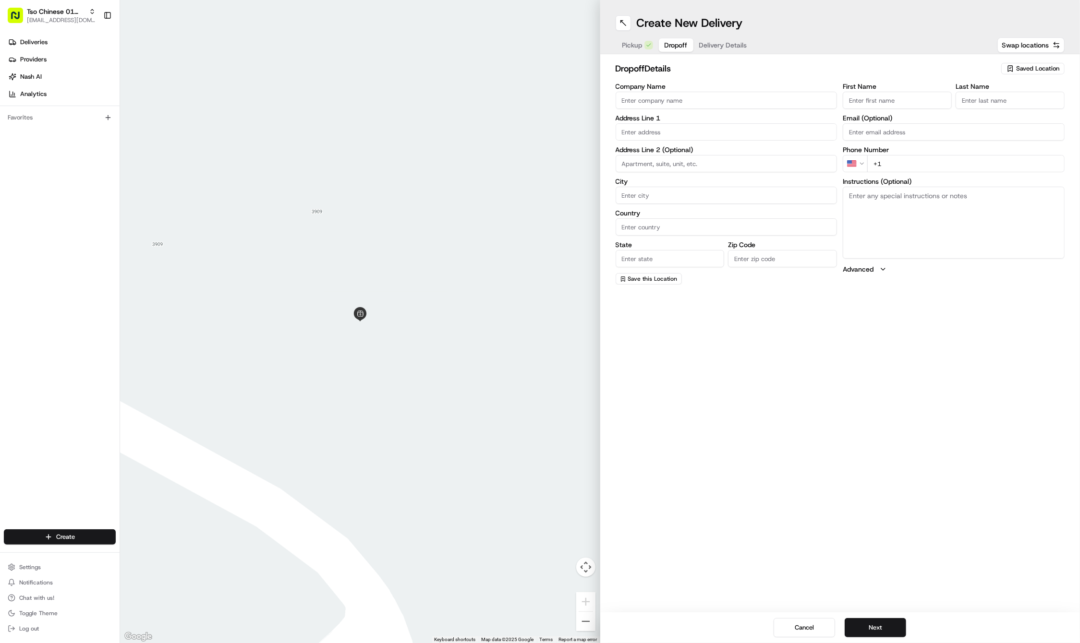
click at [907, 103] on input "First Name" at bounding box center [897, 100] width 109 height 17
paste input "[PERSON_NAME]"
type input "[PERSON_NAME]"
type input "."
click at [937, 173] on div "First Name [PERSON_NAME] Last Name . Required Email (Optional) Phone Number US …" at bounding box center [954, 184] width 222 height 203
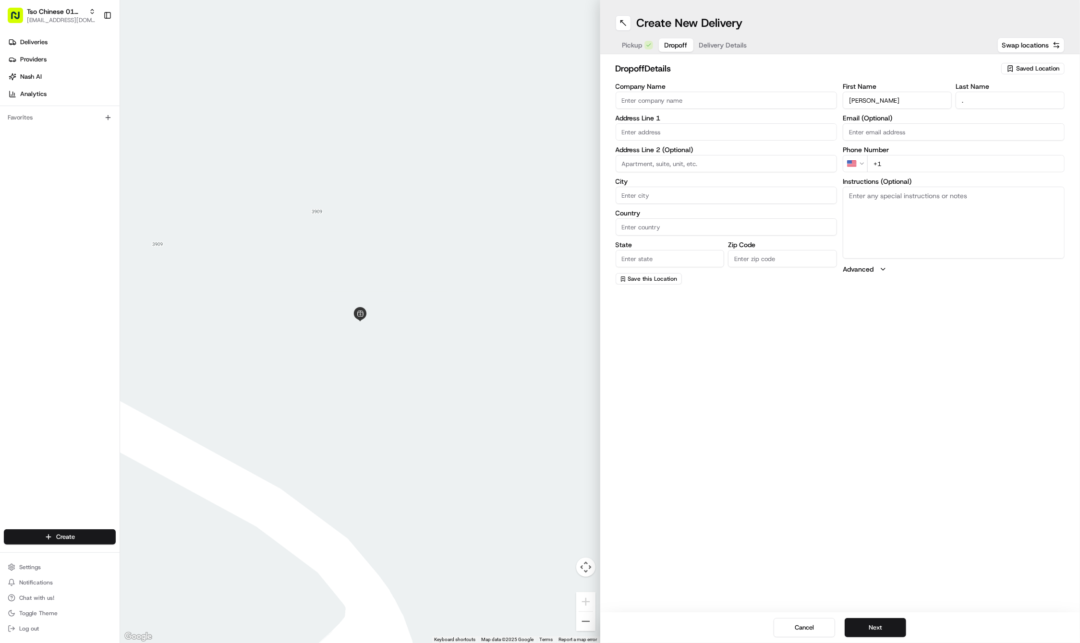
click at [950, 171] on input "+1" at bounding box center [965, 163] width 197 height 17
paste input "[PHONE_NUMBER]"
type input "[PHONE_NUMBER]"
click at [683, 152] on div "[STREET_ADDRESS]" at bounding box center [726, 152] width 217 height 14
type input "[STREET_ADDRESS]"
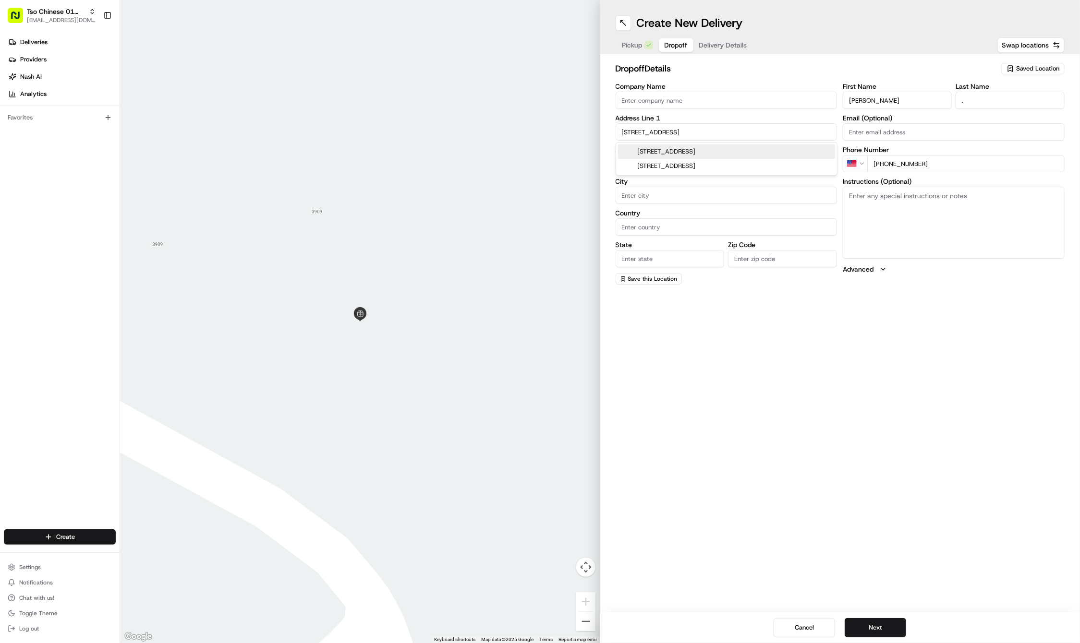
type input "Austin"
type input "[GEOGRAPHIC_DATA]"
type input "78756"
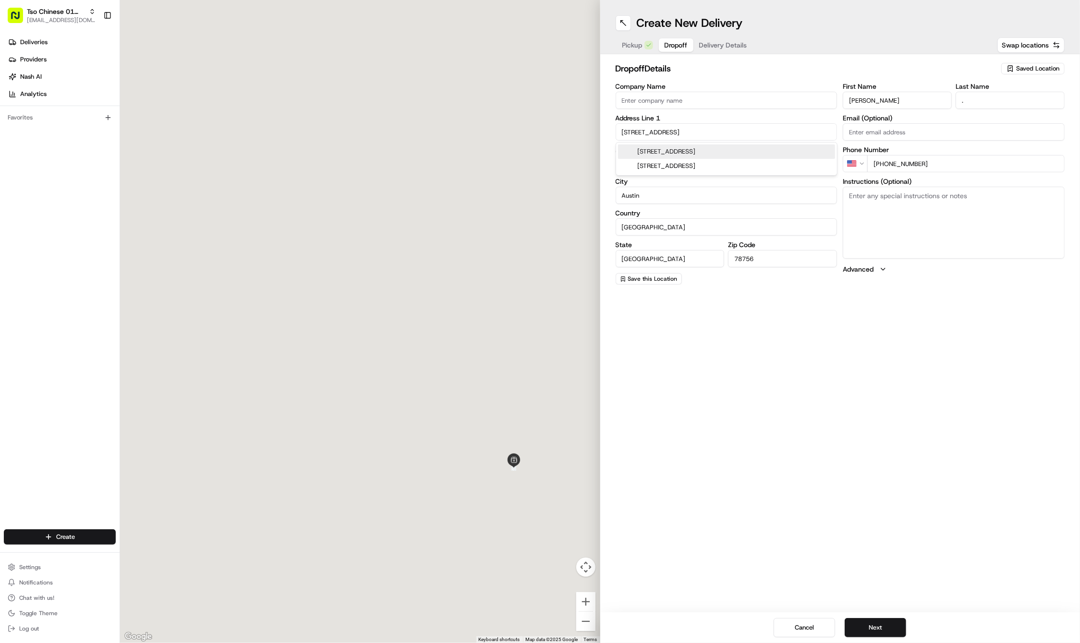
type input "[STREET_ADDRESS]"
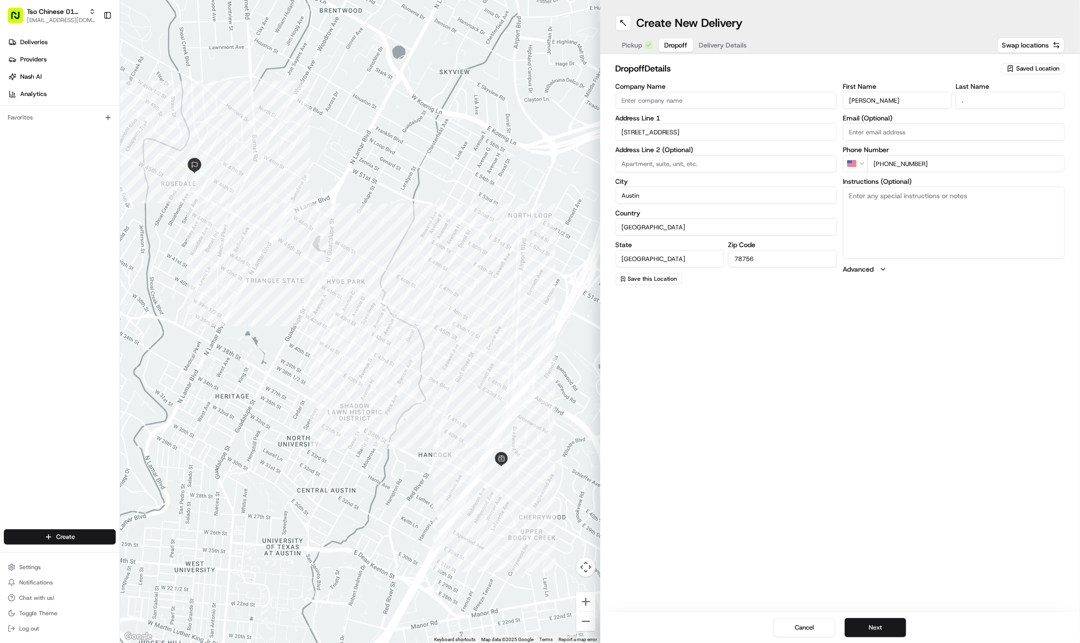
click at [728, 52] on div "Pickup Dropoff Delivery Details" at bounding box center [685, 44] width 138 height 17
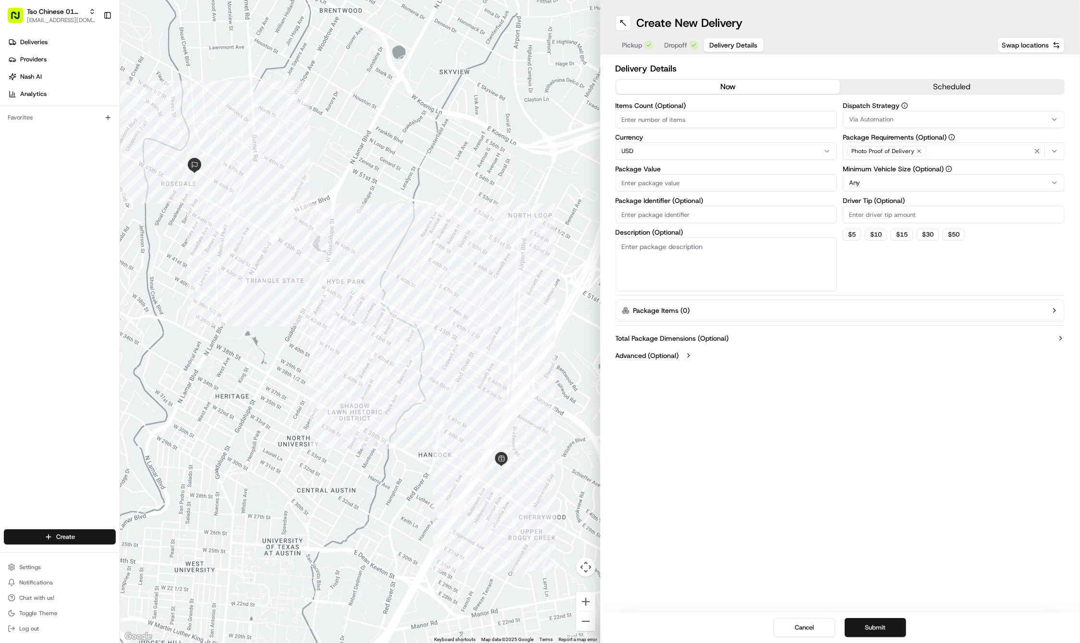
click at [730, 47] on span "Delivery Details" at bounding box center [734, 45] width 48 height 10
click at [924, 118] on div "Via Automation" at bounding box center [953, 119] width 217 height 9
click at [911, 168] on span "Tso Cherrywood Strategy" at bounding box center [918, 172] width 118 height 9
click at [926, 72] on html "Tso Chinese 01 Cherrywood [EMAIL_ADDRESS][DOMAIN_NAME] Toggle Sidebar Deliverie…" at bounding box center [540, 321] width 1080 height 643
click at [918, 151] on icon "button" at bounding box center [919, 151] width 3 height 3
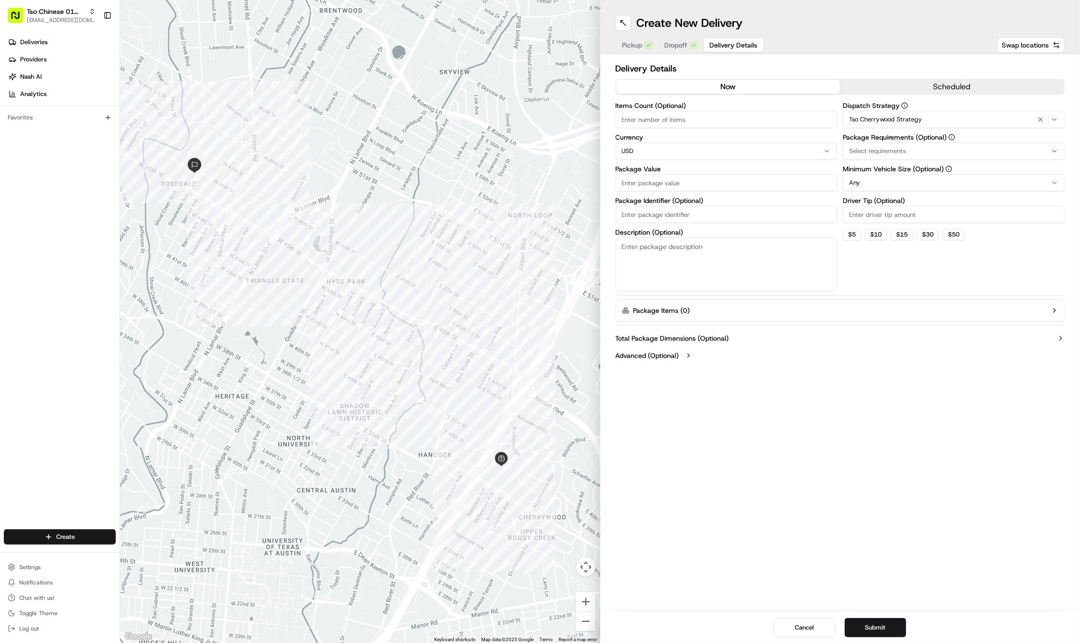
click at [917, 151] on div "Select requirements" at bounding box center [953, 151] width 217 height 9
type input "m"
click at [919, 185] on span "Meet on Delivery" at bounding box center [918, 189] width 118 height 9
click at [894, 52] on html "Tso Chinese 01 Cherrywood [EMAIL_ADDRESS][DOMAIN_NAME] Toggle Sidebar Deliverie…" at bounding box center [540, 321] width 1080 height 643
click at [884, 214] on input "Driver Tip (Optional)" at bounding box center [954, 214] width 222 height 17
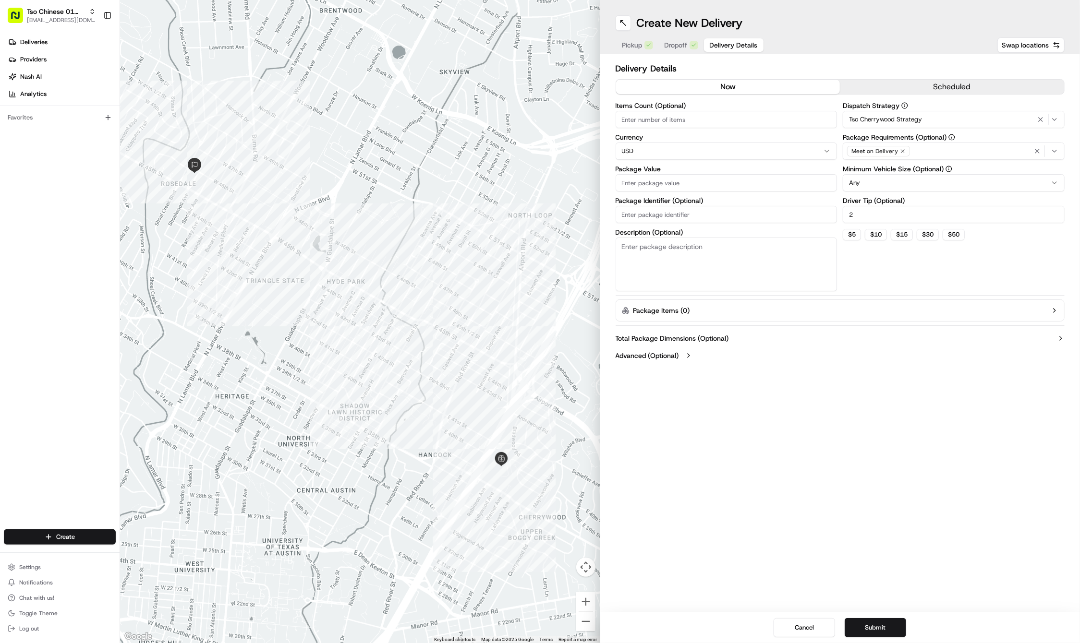
type input "2"
click at [718, 181] on input "Package Value" at bounding box center [727, 182] width 222 height 17
click at [688, 47] on button "Dropoff" at bounding box center [681, 44] width 45 height 13
click at [723, 46] on span "Delivery Details" at bounding box center [734, 45] width 48 height 10
click at [728, 184] on input "Package Value" at bounding box center [727, 182] width 222 height 17
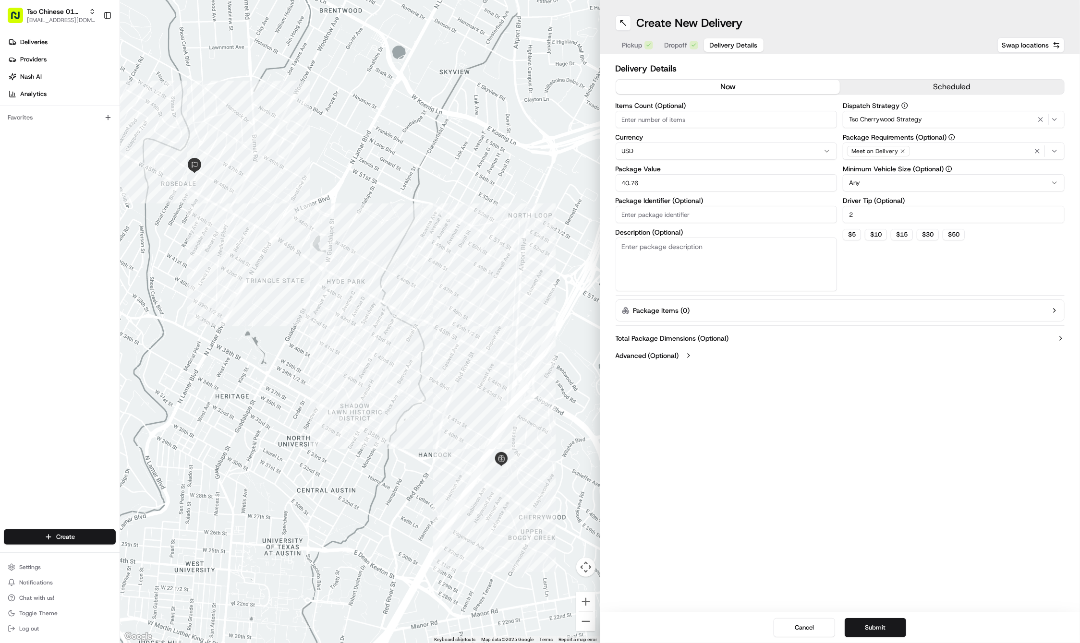
type input "40.76"
click at [713, 217] on input "Package Identifier (Optional)" at bounding box center [727, 214] width 222 height 17
type input "f"
type input "FGB8NUL"
click at [902, 636] on button "Submit" at bounding box center [875, 627] width 61 height 19
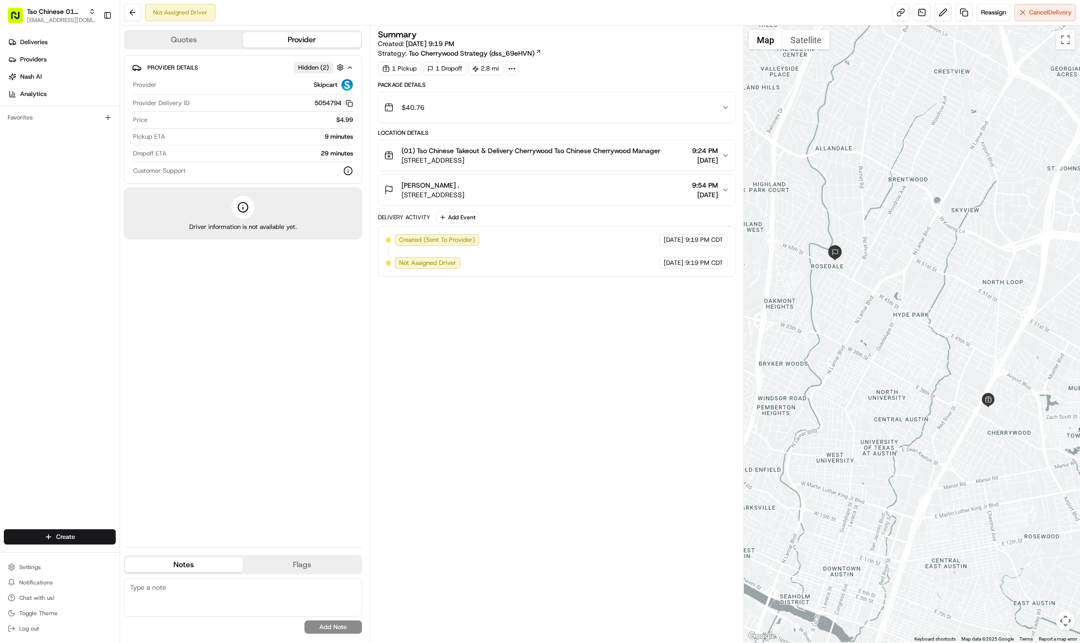
click at [77, 527] on div "Create" at bounding box center [60, 537] width 120 height 23
click at [75, 538] on html "Tso Chinese 01 Cherrywood [EMAIL_ADDRESS][DOMAIN_NAME] Toggle Sidebar Deliverie…" at bounding box center [540, 321] width 1080 height 643
click at [137, 557] on link "Delivery" at bounding box center [173, 554] width 107 height 17
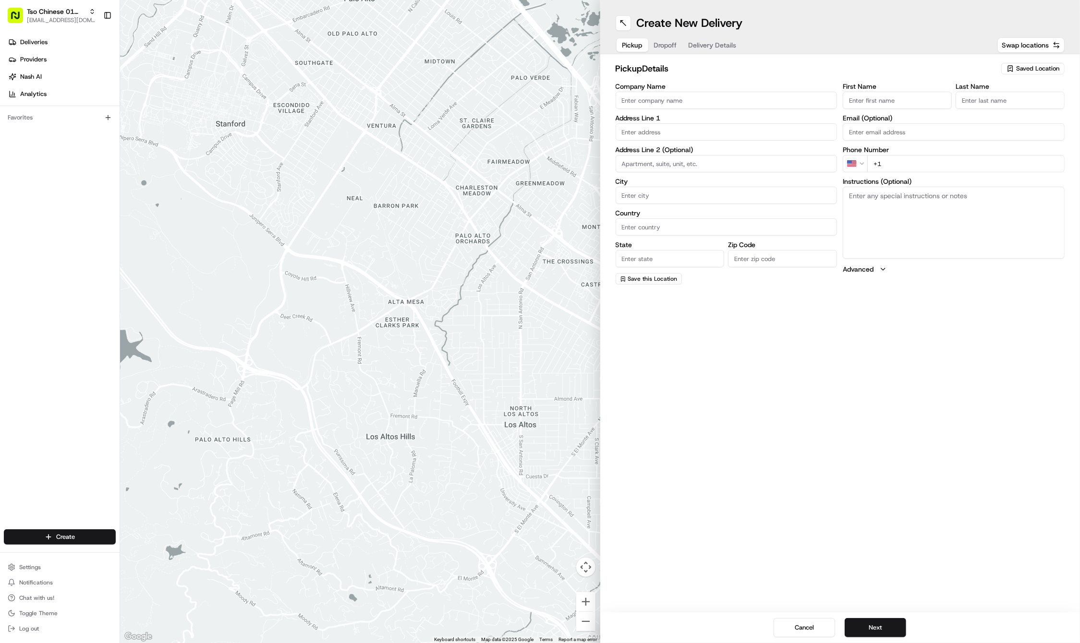
click at [1040, 72] on span "Saved Location" at bounding box center [1037, 68] width 43 height 9
click at [1014, 104] on span "(01) Tso Chinese Takeout & Delivery Cherrywood" at bounding box center [1016, 108] width 118 height 17
type input "(01) Tso Chinese Takeout & Delivery Cherrywood"
type input "Ste E-5"
type input "Austin"
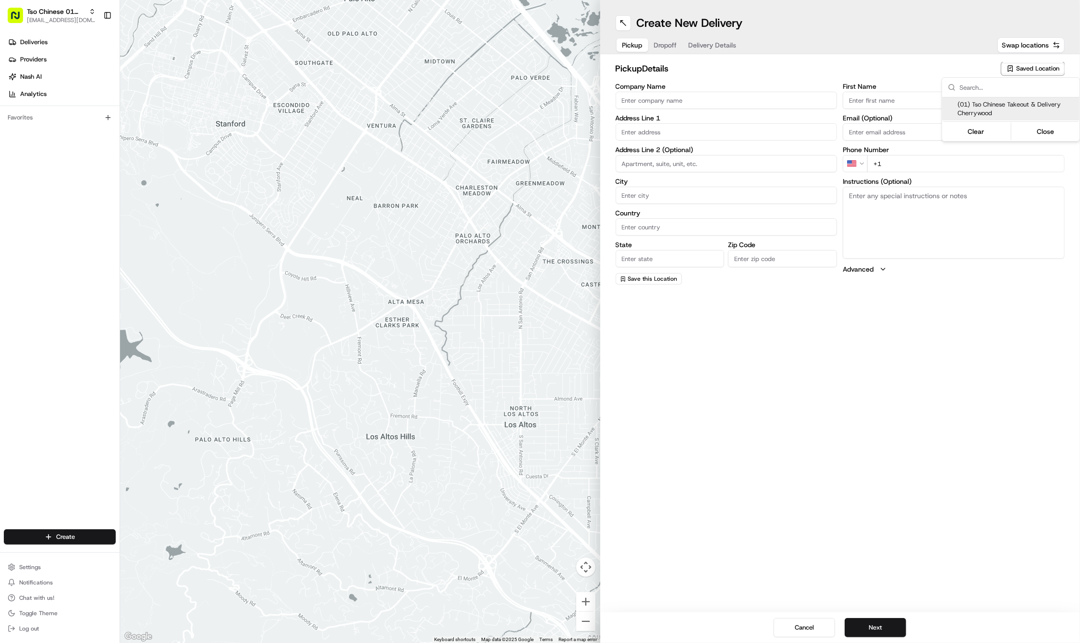
type input "US"
type input "[GEOGRAPHIC_DATA]"
type input "78722"
type input "Tso Chinese"
type input "Cherrywood Manager"
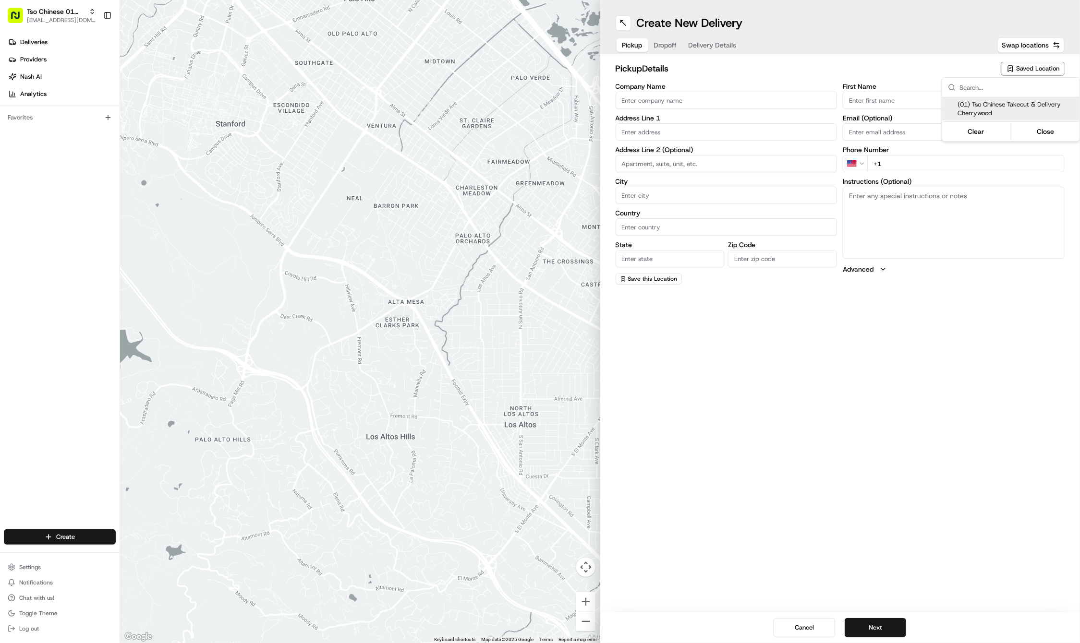
type input "[EMAIL_ADDRESS][DOMAIN_NAME]"
type input "[PHONE_NUMBER]"
type textarea "Submit a picture displaying address & food as Proof of Delivery. Envía una foto…"
type input "[STREET_ADDRESS]"
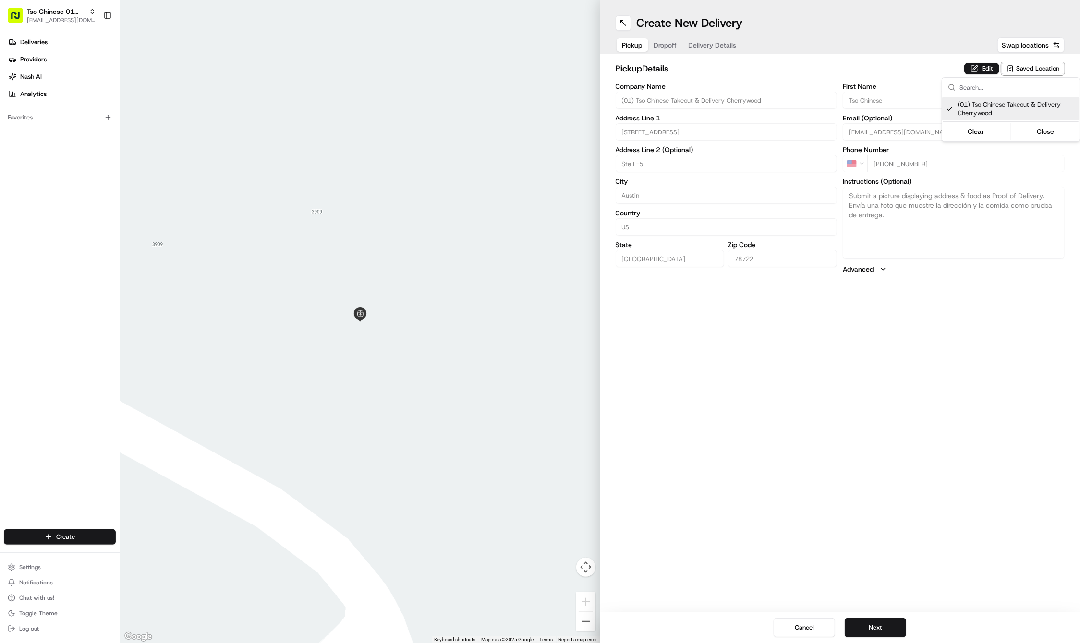
click at [655, 43] on html "Tso Chinese 01 Cherrywood [EMAIL_ADDRESS][DOMAIN_NAME] Toggle Sidebar Deliverie…" at bounding box center [540, 321] width 1080 height 643
click at [655, 43] on div "Pickup Dropoff Delivery Details" at bounding box center [680, 44] width 128 height 17
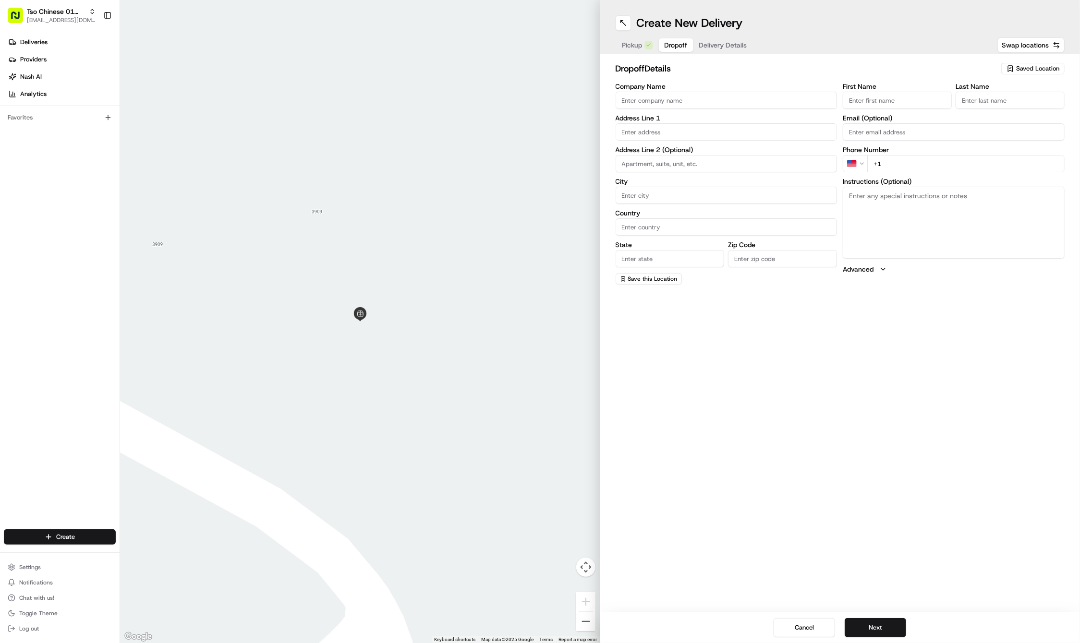
click at [877, 95] on input "First Name" at bounding box center [897, 100] width 109 height 17
paste input "[PERSON_NAME]"
type input "[PERSON_NAME]"
type input "."
click at [986, 168] on input "+1" at bounding box center [965, 174] width 197 height 17
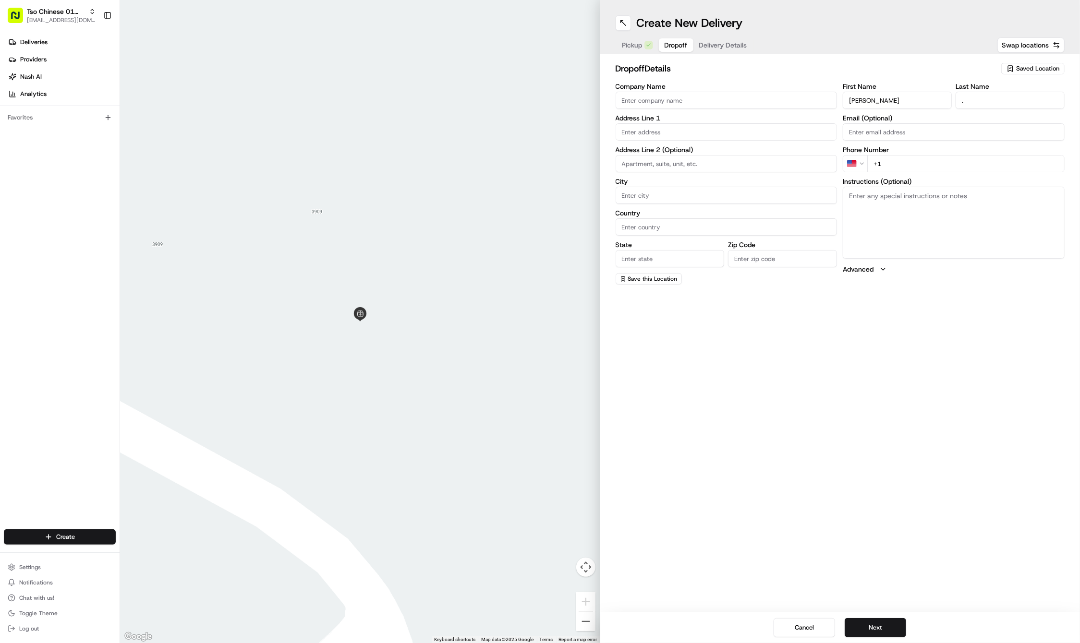
click at [1004, 162] on input "+1" at bounding box center [965, 163] width 197 height 17
paste input "[PHONE_NUMBER]"
type input "[PHONE_NUMBER]"
click at [995, 229] on textarea "Instructions (Optional)" at bounding box center [954, 223] width 222 height 72
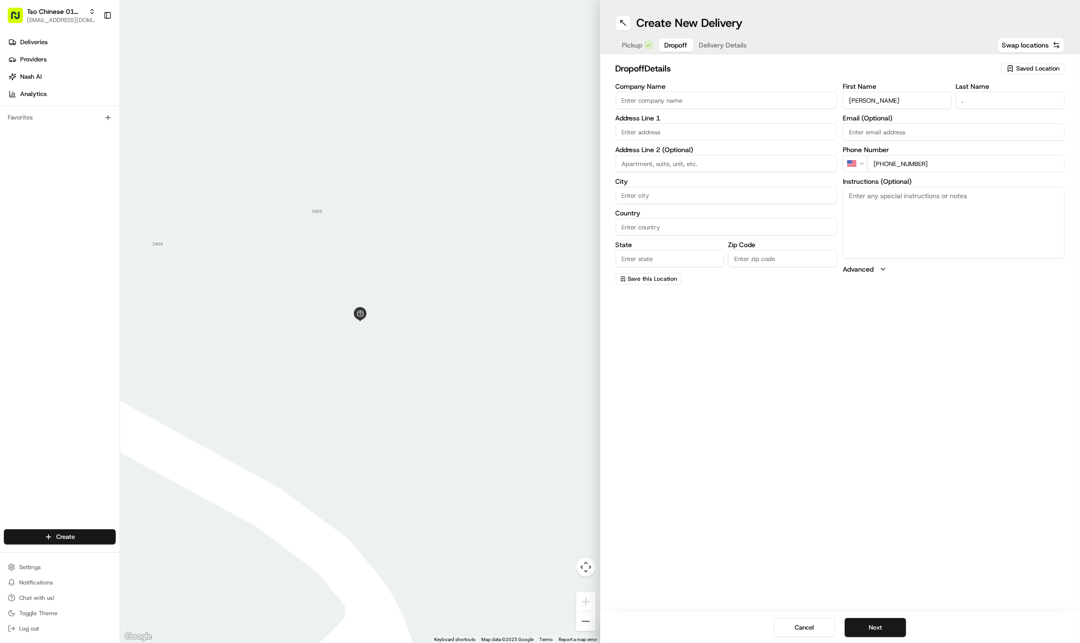
paste textarea "Leave on porch, please don’t ring doorbell. Sleeping baby. Please don’t forget …"
type textarea "Leave on porch, please don’t ring doorbell. Sleeping baby. Please don’t forget …"
click at [679, 152] on div "[STREET_ADDRESS]" at bounding box center [726, 152] width 217 height 14
type input "[STREET_ADDRESS]"
type input "Austin"
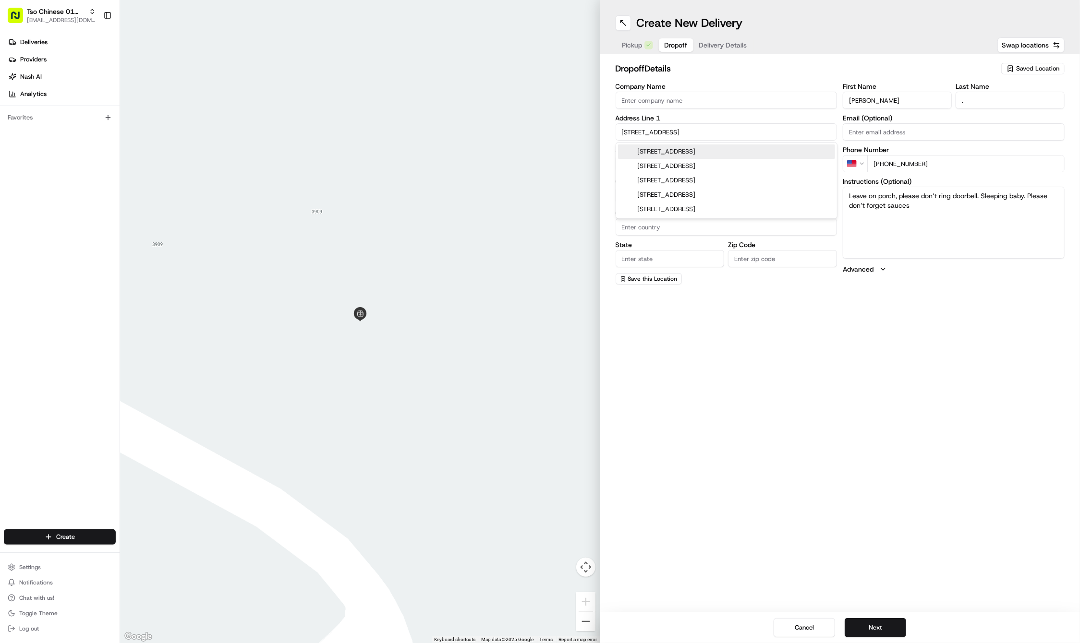
type input "[GEOGRAPHIC_DATA]"
type input "78723"
type input "[STREET_ADDRESS]"
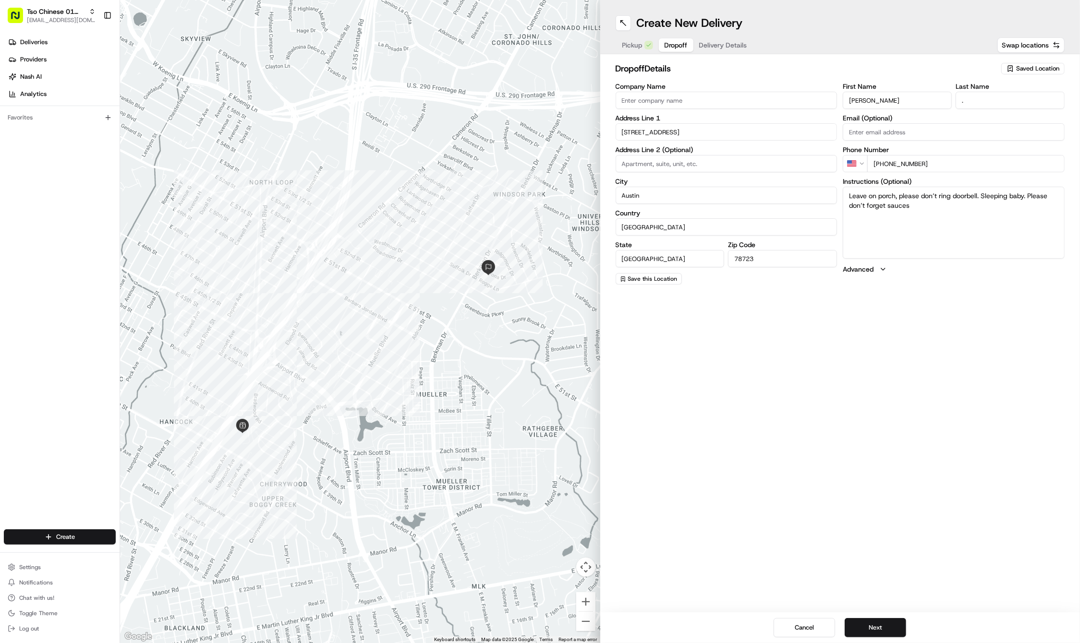
click at [730, 46] on span "Delivery Details" at bounding box center [723, 45] width 48 height 10
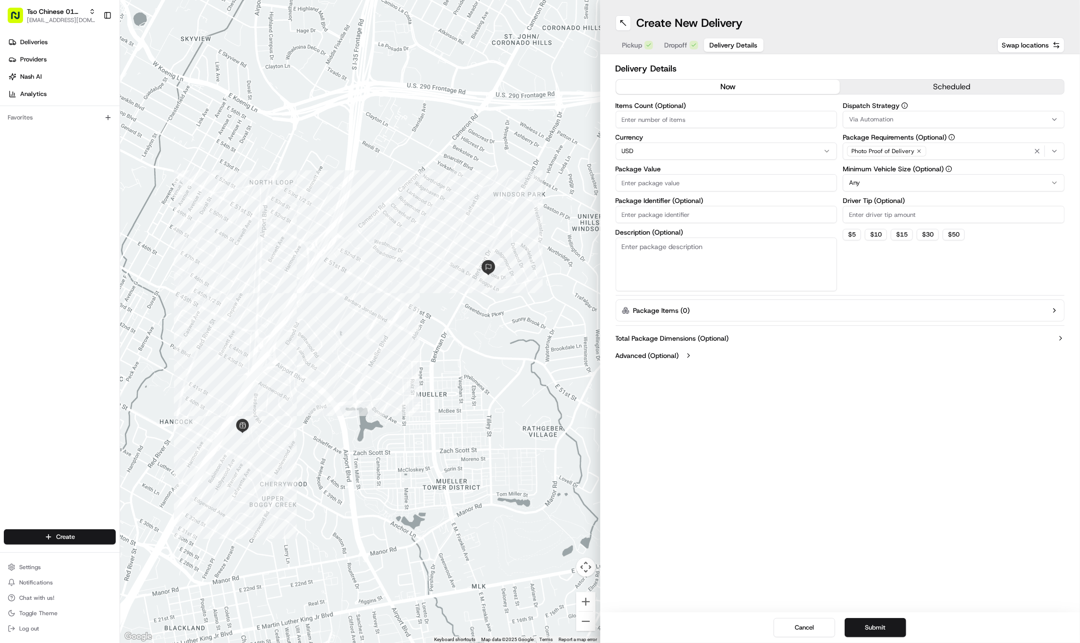
click at [1026, 120] on div "Via Automation" at bounding box center [953, 119] width 217 height 9
click at [932, 171] on span "Tso Cherrywood Strategy" at bounding box center [918, 172] width 118 height 9
click at [945, 61] on html "Tso Chinese 01 Cherrywood [EMAIL_ADDRESS][DOMAIN_NAME] Toggle Sidebar Deliverie…" at bounding box center [540, 321] width 1080 height 643
click at [917, 152] on icon "button" at bounding box center [919, 151] width 6 height 6
click at [917, 152] on div "Select requirements" at bounding box center [953, 151] width 217 height 9
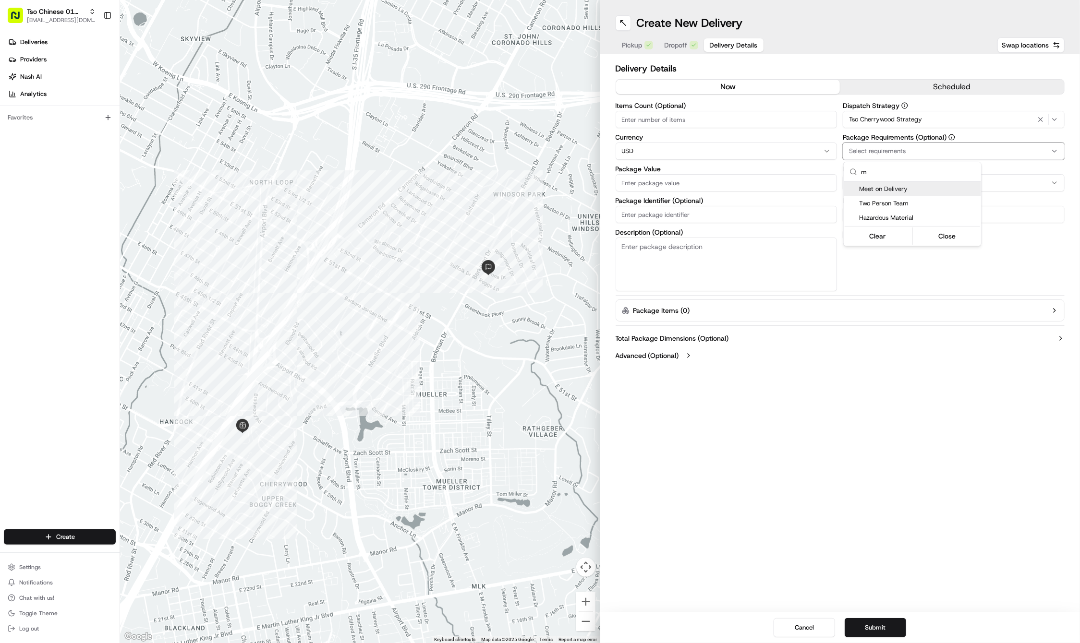
type input "m"
click at [911, 185] on span "Meet on Delivery" at bounding box center [918, 189] width 118 height 9
click at [874, 71] on html "Tso Chinese 01 Cherrywood [EMAIL_ADDRESS][DOMAIN_NAME] Toggle Sidebar Deliverie…" at bounding box center [540, 321] width 1080 height 643
click at [886, 211] on input "Driver Tip (Optional)" at bounding box center [954, 214] width 222 height 17
type input "2"
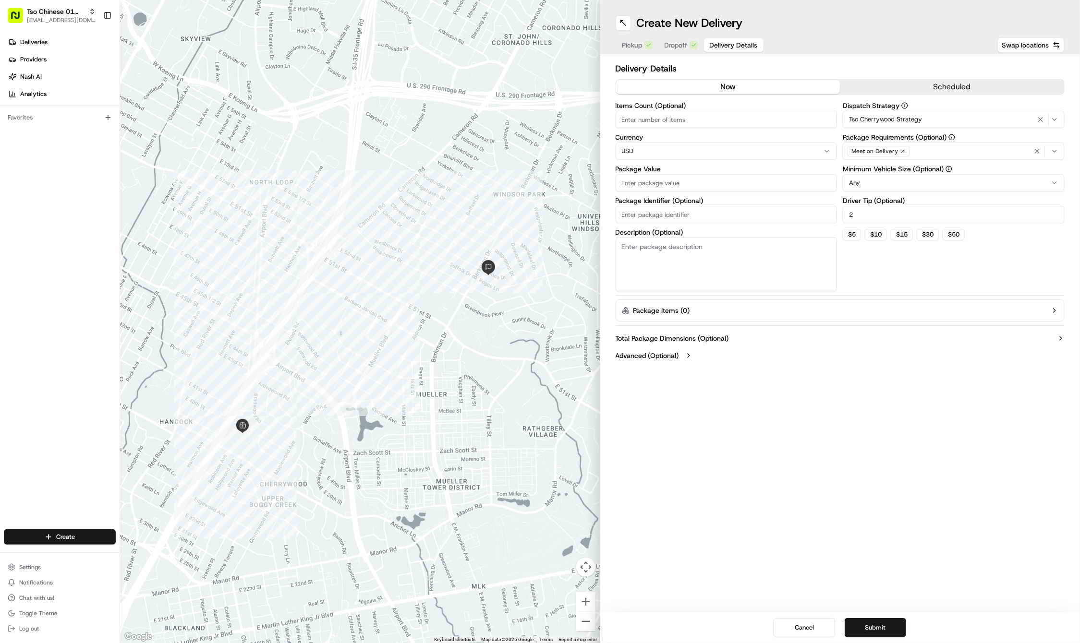
click at [644, 181] on input "Package Value" at bounding box center [727, 182] width 222 height 17
type input "44.17"
click at [648, 210] on input "Package Identifier (Optional)" at bounding box center [727, 214] width 222 height 17
type input "PVCP4W1"
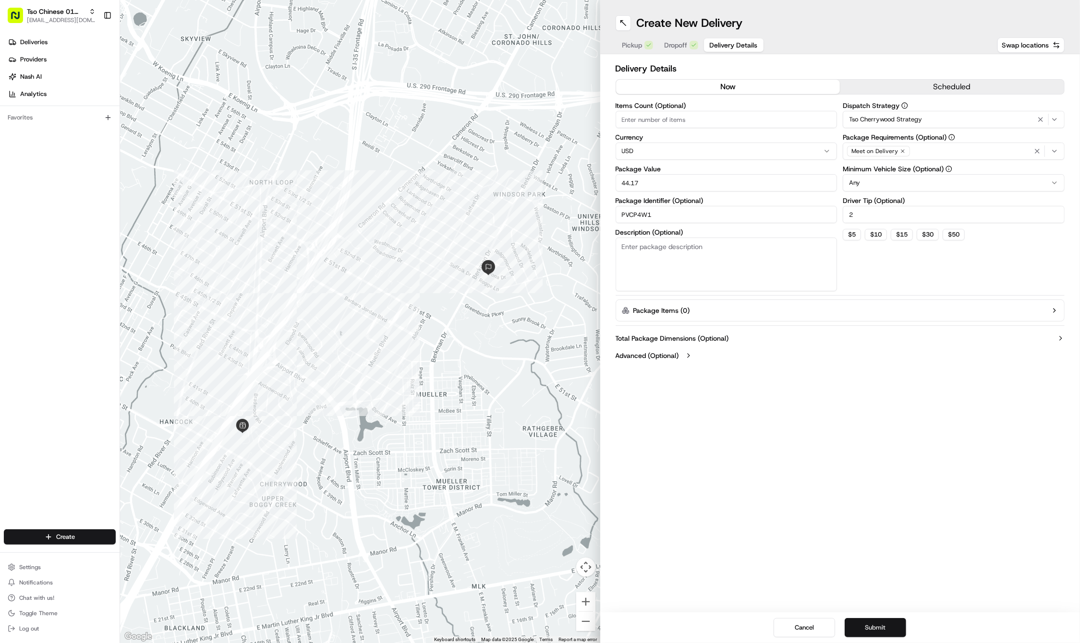
click at [872, 632] on button "Submit" at bounding box center [875, 627] width 61 height 19
